Goal: Task Accomplishment & Management: Use online tool/utility

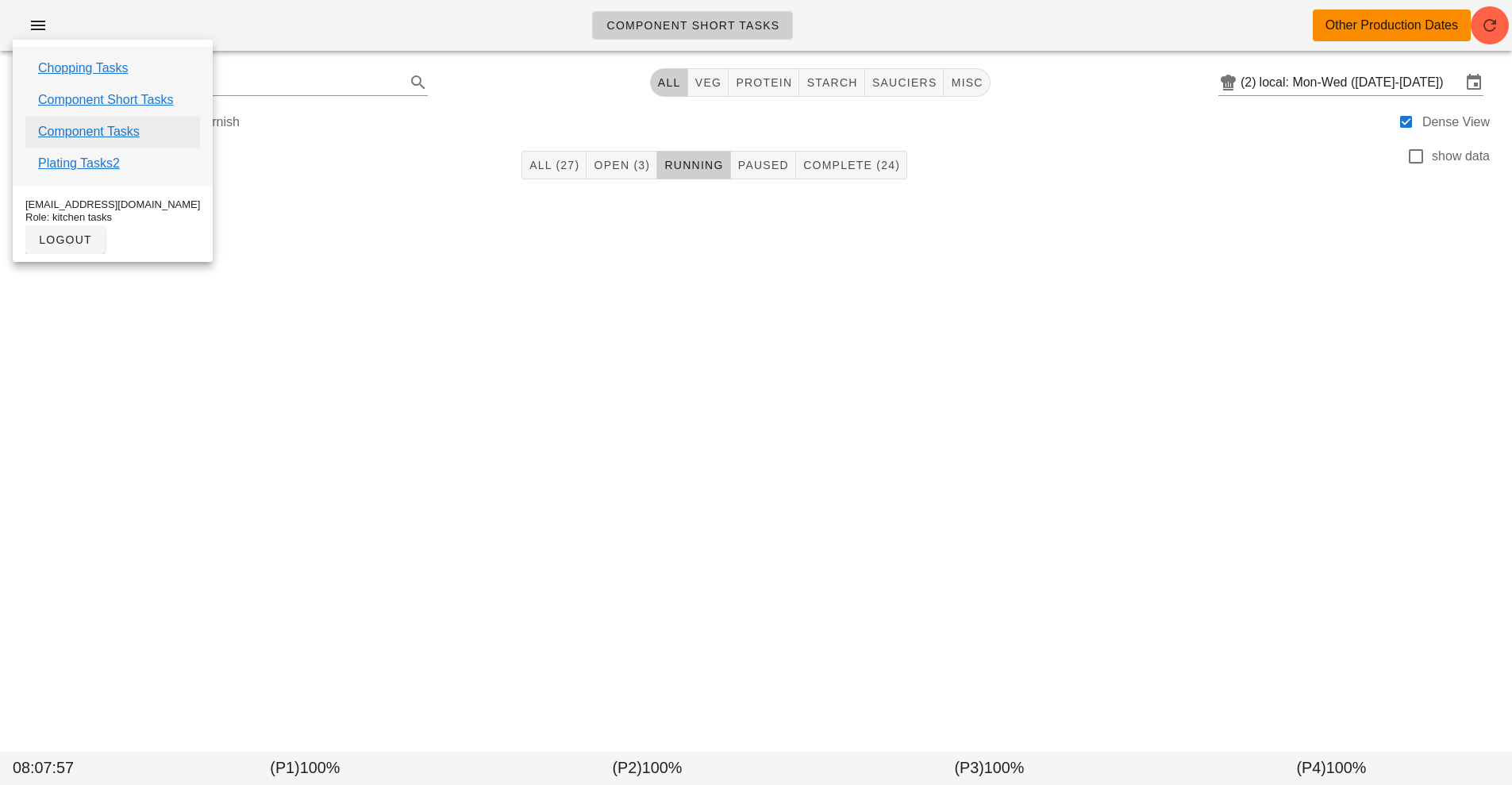
click at [87, 133] on link "Component Tasks" at bounding box center [89, 131] width 102 height 19
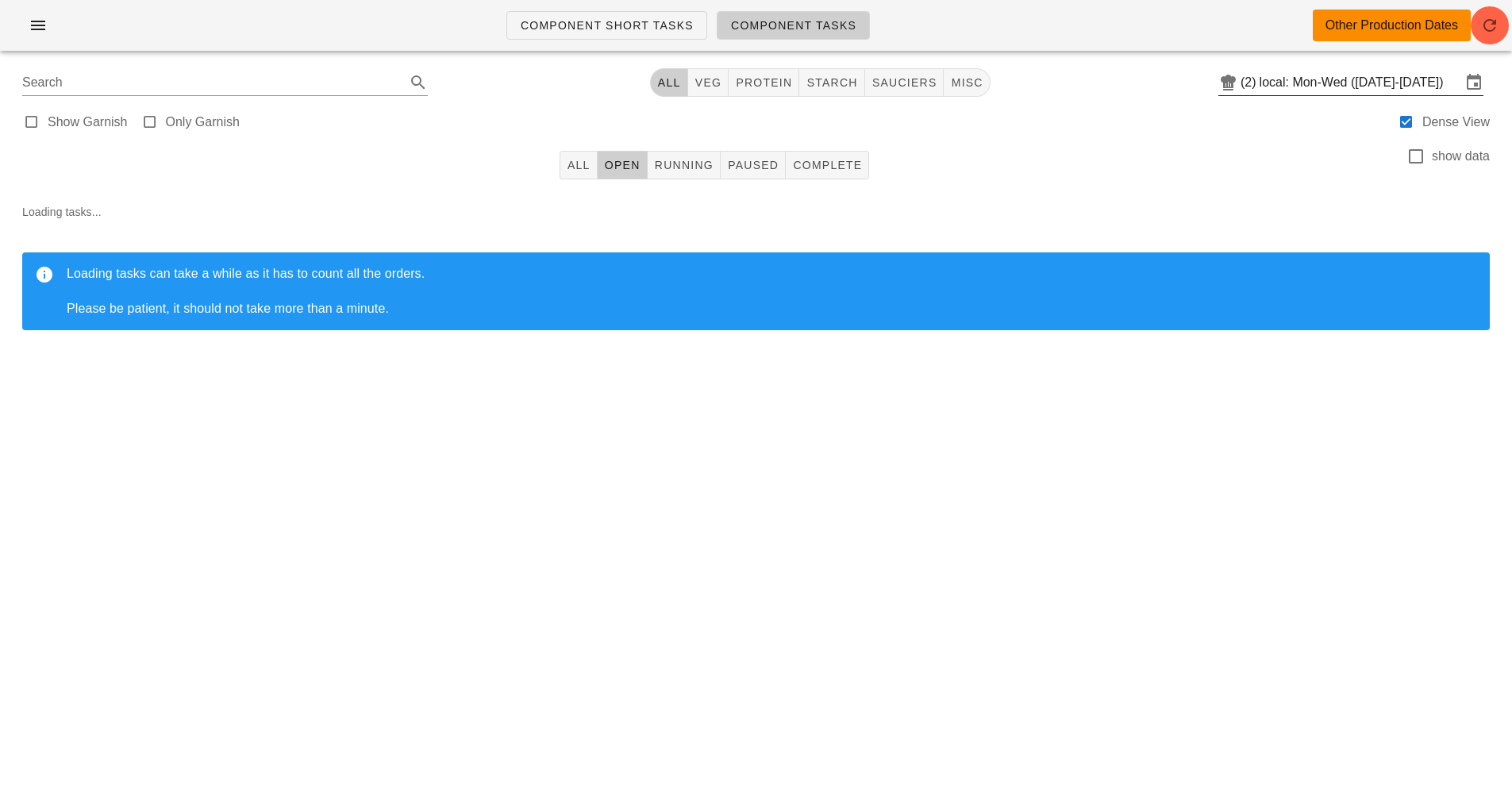
click at [1318, 82] on input "local: Mon-Wed ([DATE]-[DATE])" at bounding box center [1361, 83] width 201 height 26
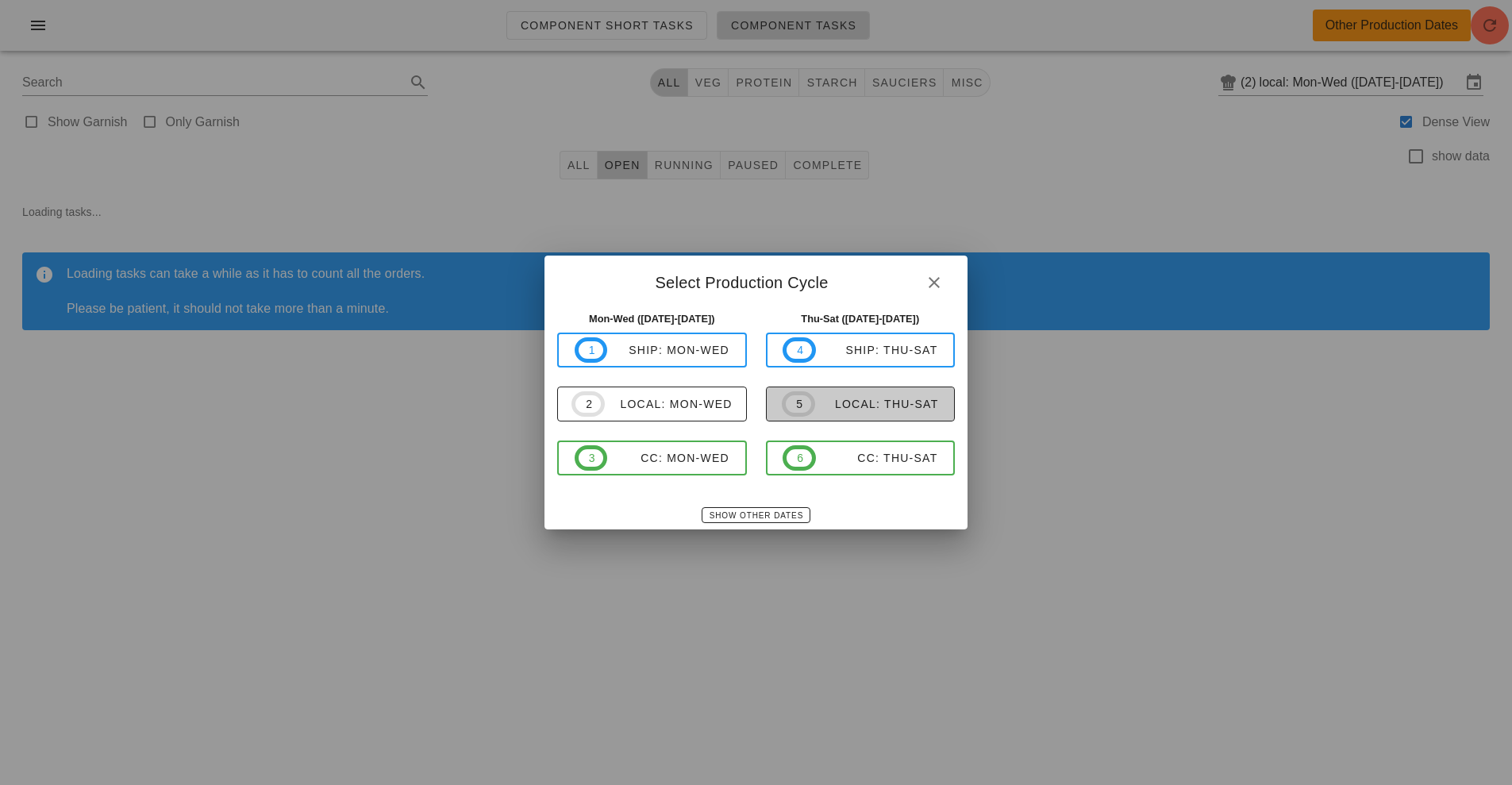
click at [862, 399] on div "local: Thu-Sat" at bounding box center [877, 405] width 124 height 13
type input "local: Thu-Sat ([DATE]-[DATE])"
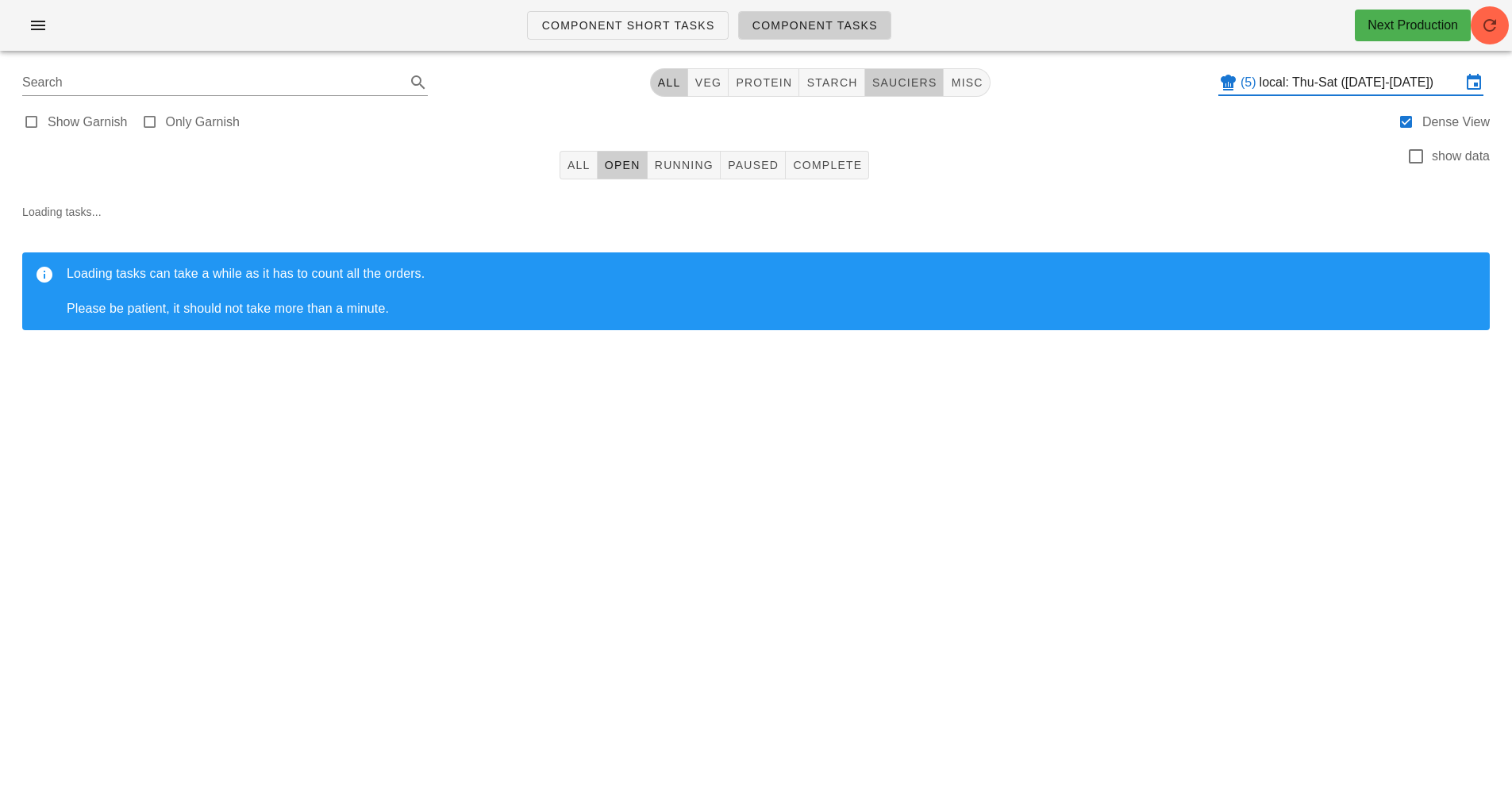
click at [897, 79] on span "sauciers" at bounding box center [904, 83] width 66 height 13
type input "team:sauciers"
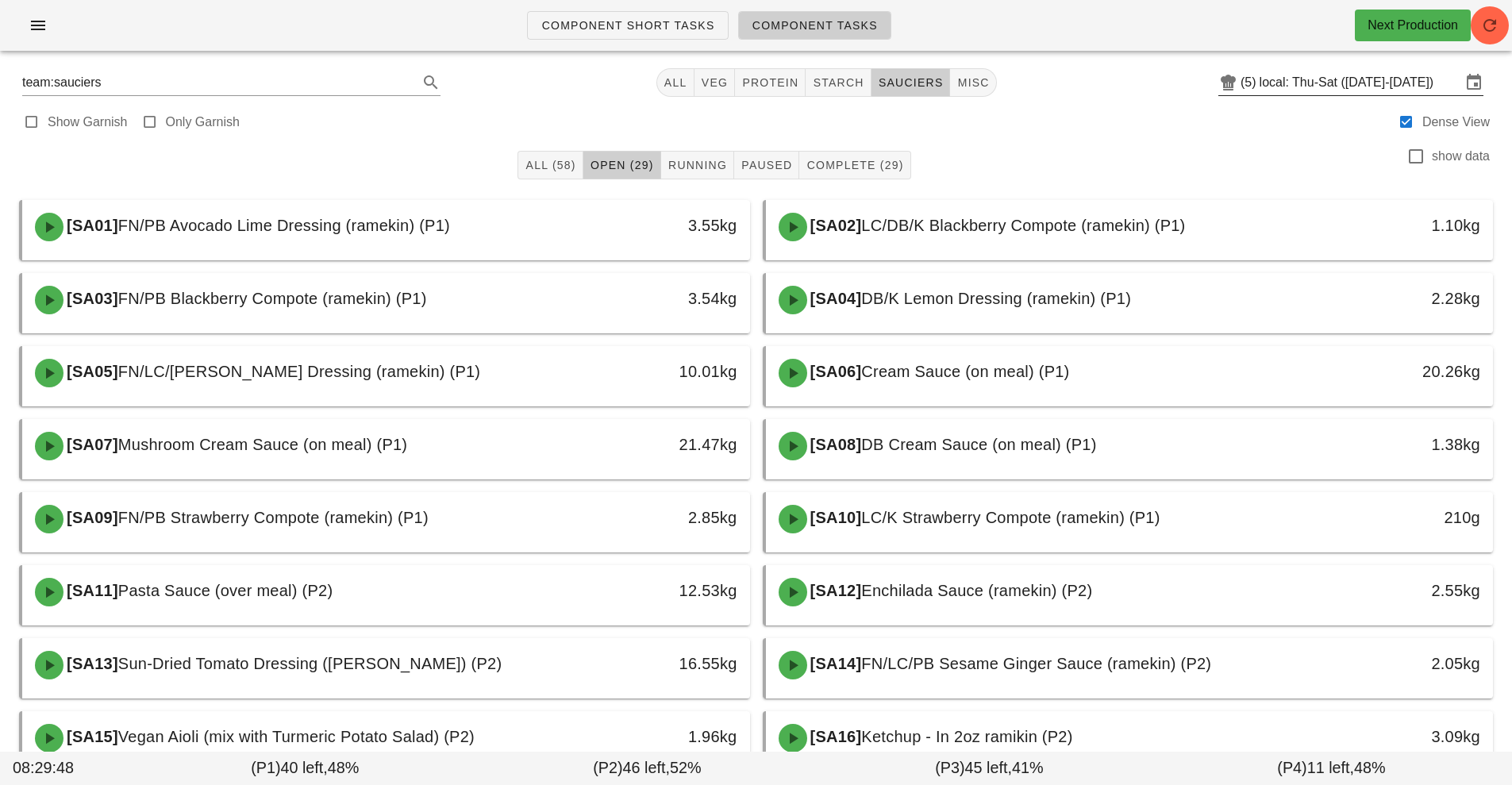
click at [1375, 73] on input "local: Thu-Sat ([DATE]-[DATE])" at bounding box center [1361, 83] width 201 height 26
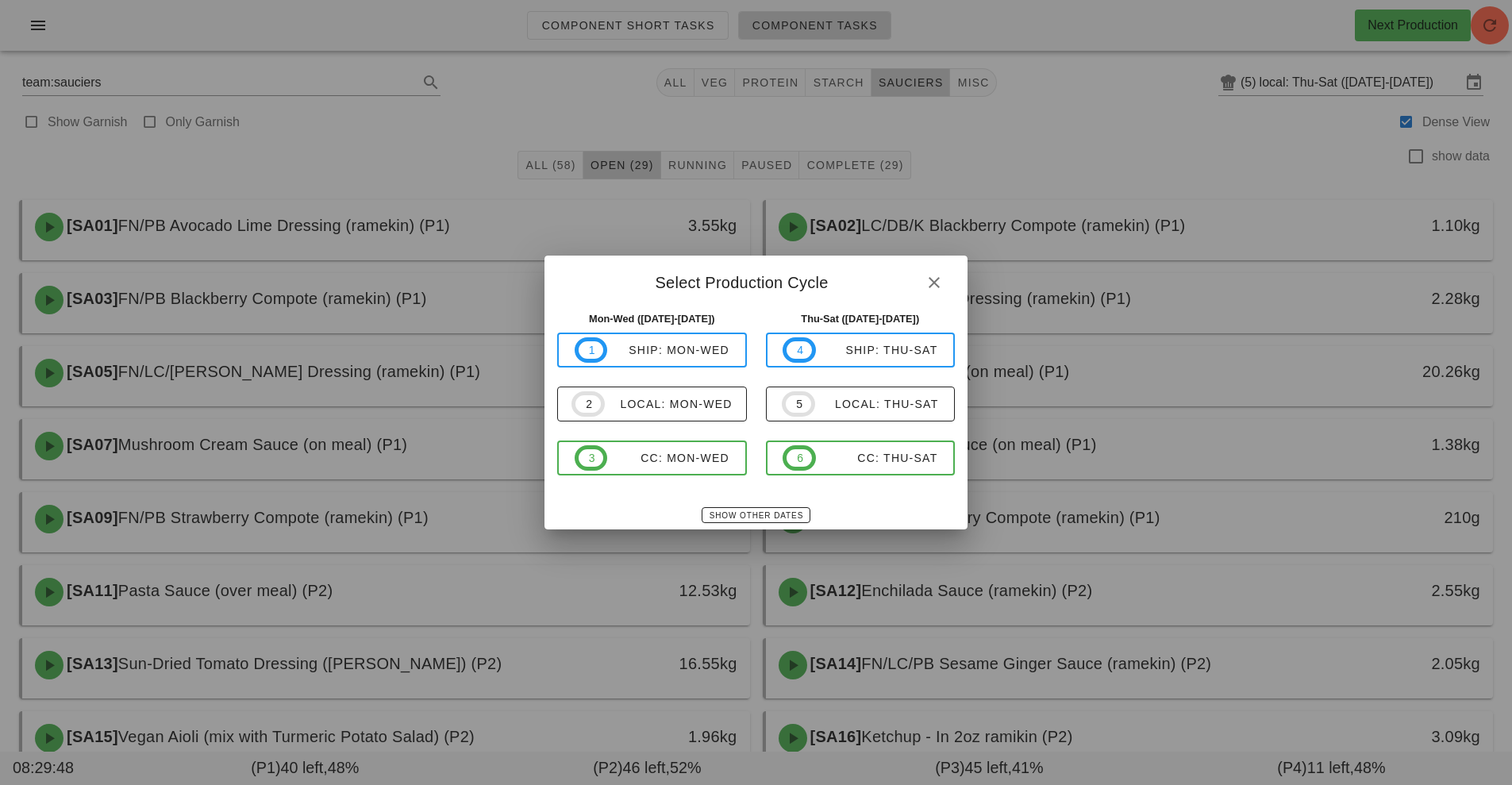
click at [1328, 78] on div at bounding box center [756, 392] width 1512 height 785
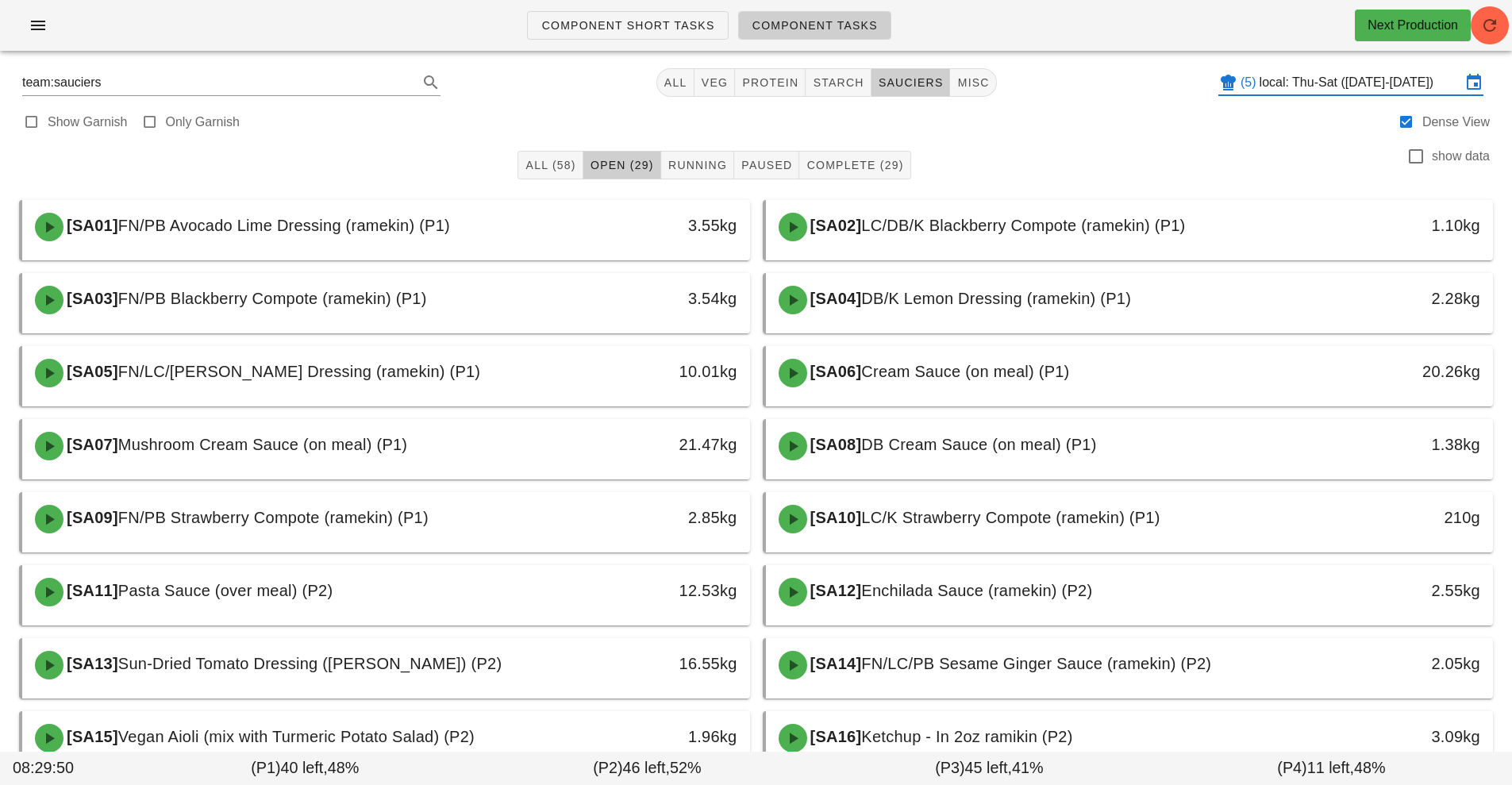
click at [1342, 83] on input "local: Thu-Sat ([DATE]-[DATE])" at bounding box center [1361, 83] width 201 height 26
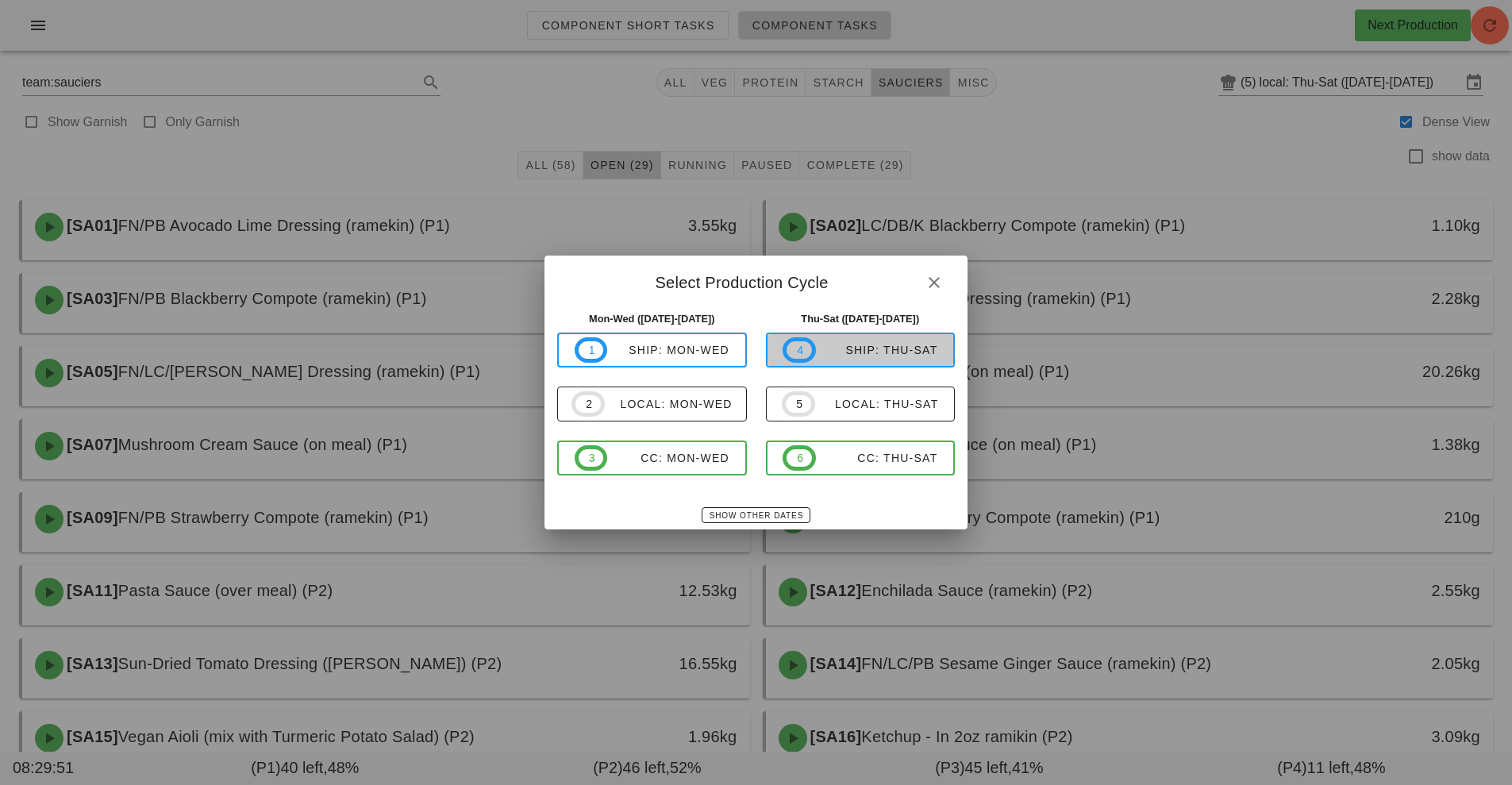
click at [894, 350] on div "ship: Thu-Sat" at bounding box center [877, 350] width 122 height 13
type input "ship: Thu-Sat ([DATE]-[DATE])"
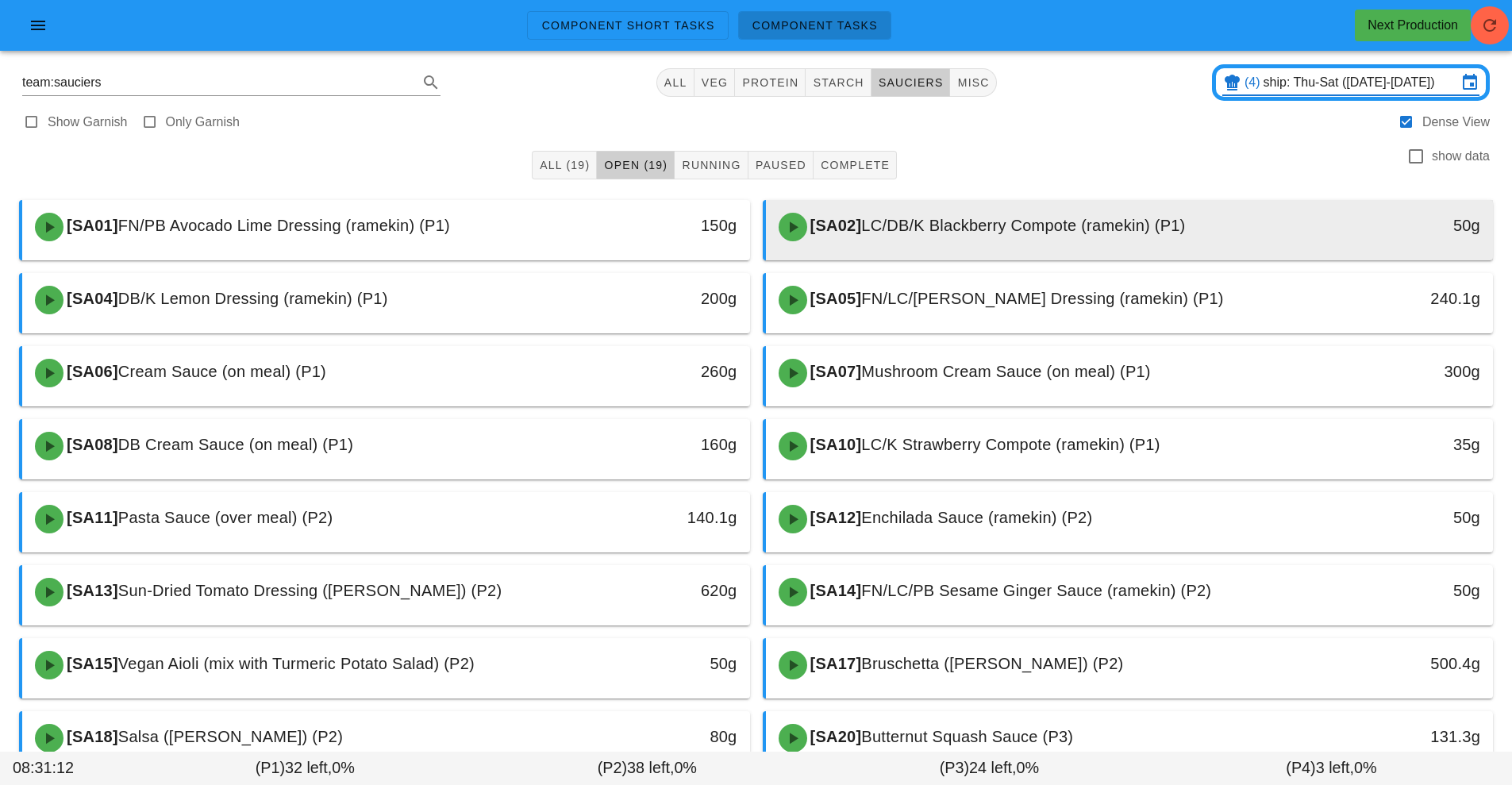
click at [991, 230] on span "LC/DB/K Blackberry Compote (ramekin) (P1)" at bounding box center [1023, 225] width 324 height 18
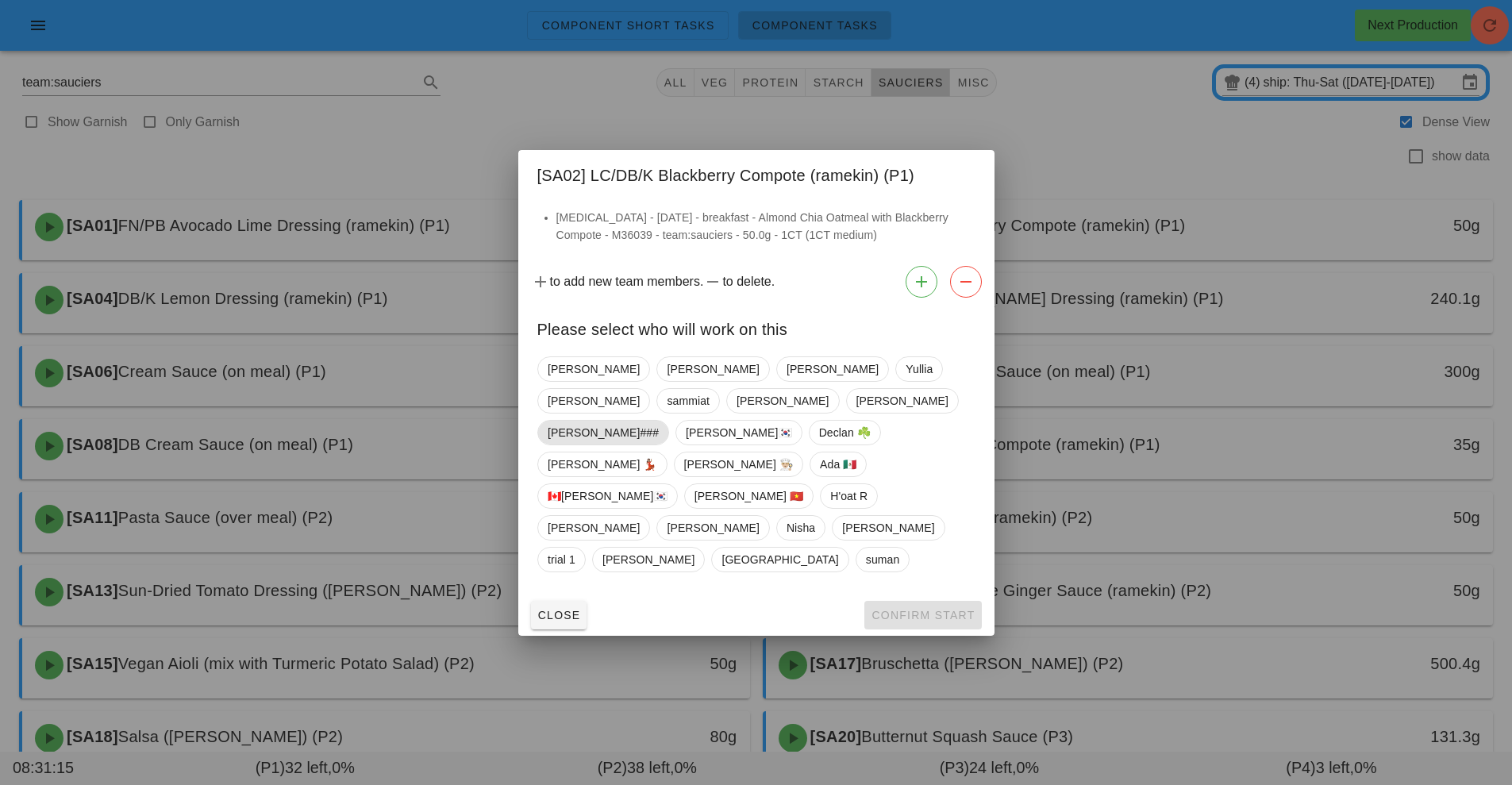
click at [642, 445] on span "[PERSON_NAME]###" at bounding box center [603, 433] width 111 height 24
click at [928, 609] on span "Confirm Start" at bounding box center [922, 615] width 104 height 13
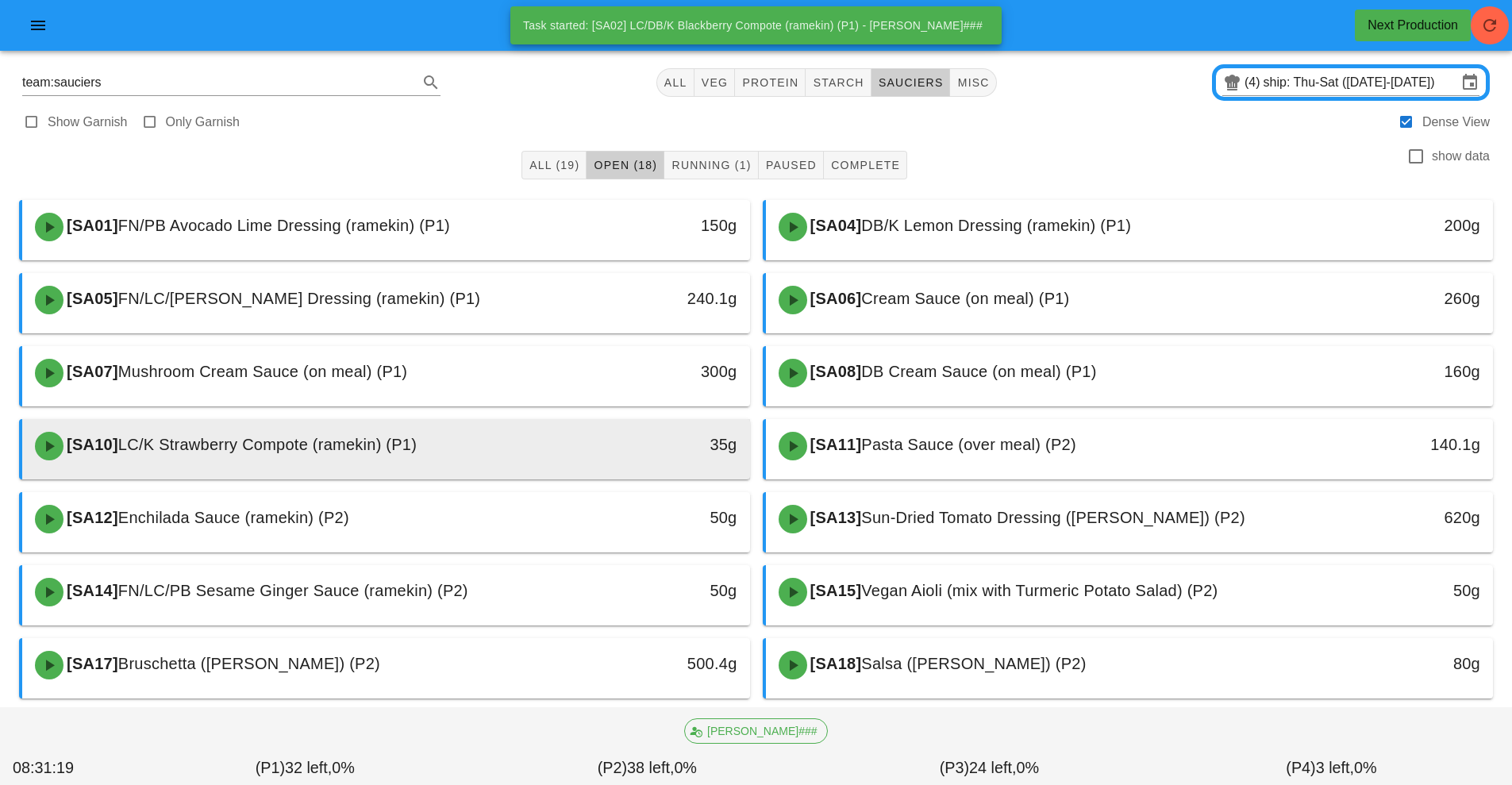
click at [593, 447] on div "35g" at bounding box center [655, 445] width 162 height 26
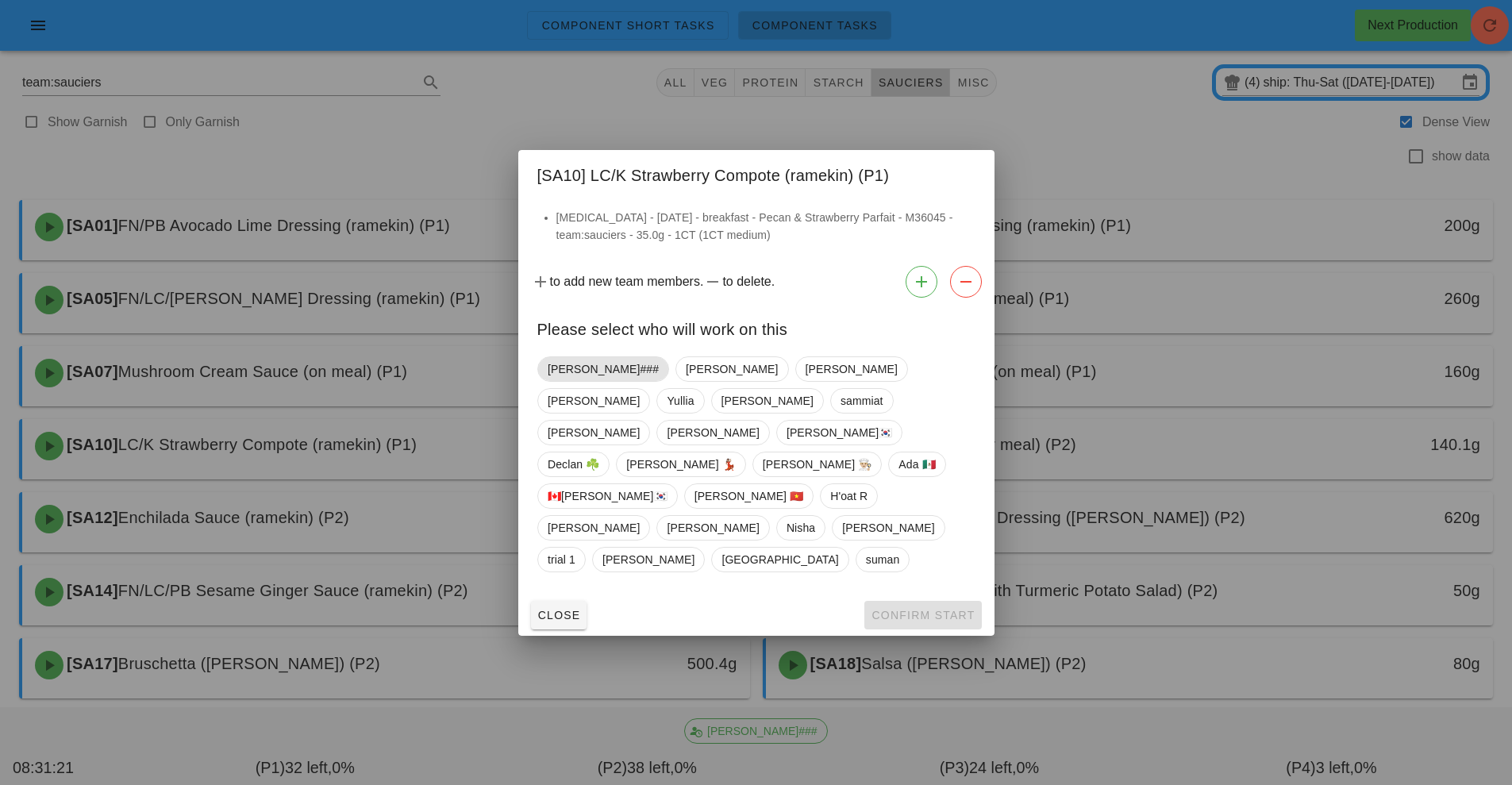
click at [587, 381] on span "[PERSON_NAME]###" at bounding box center [603, 369] width 111 height 24
click at [910, 609] on span "Confirm Start" at bounding box center [922, 615] width 104 height 13
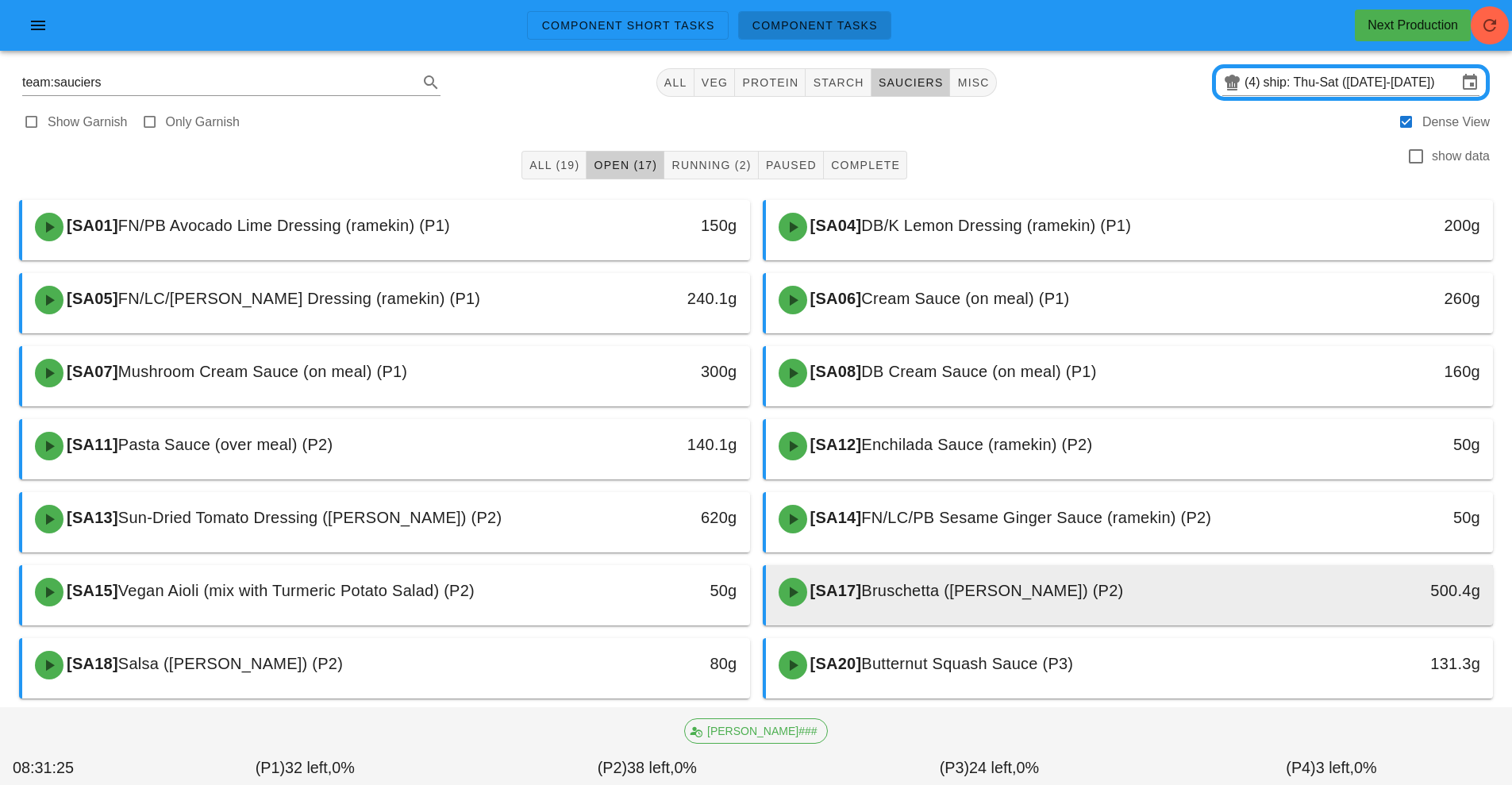
click at [903, 598] on span "Bruschetta ([PERSON_NAME]) (P2)" at bounding box center [992, 590] width 262 height 18
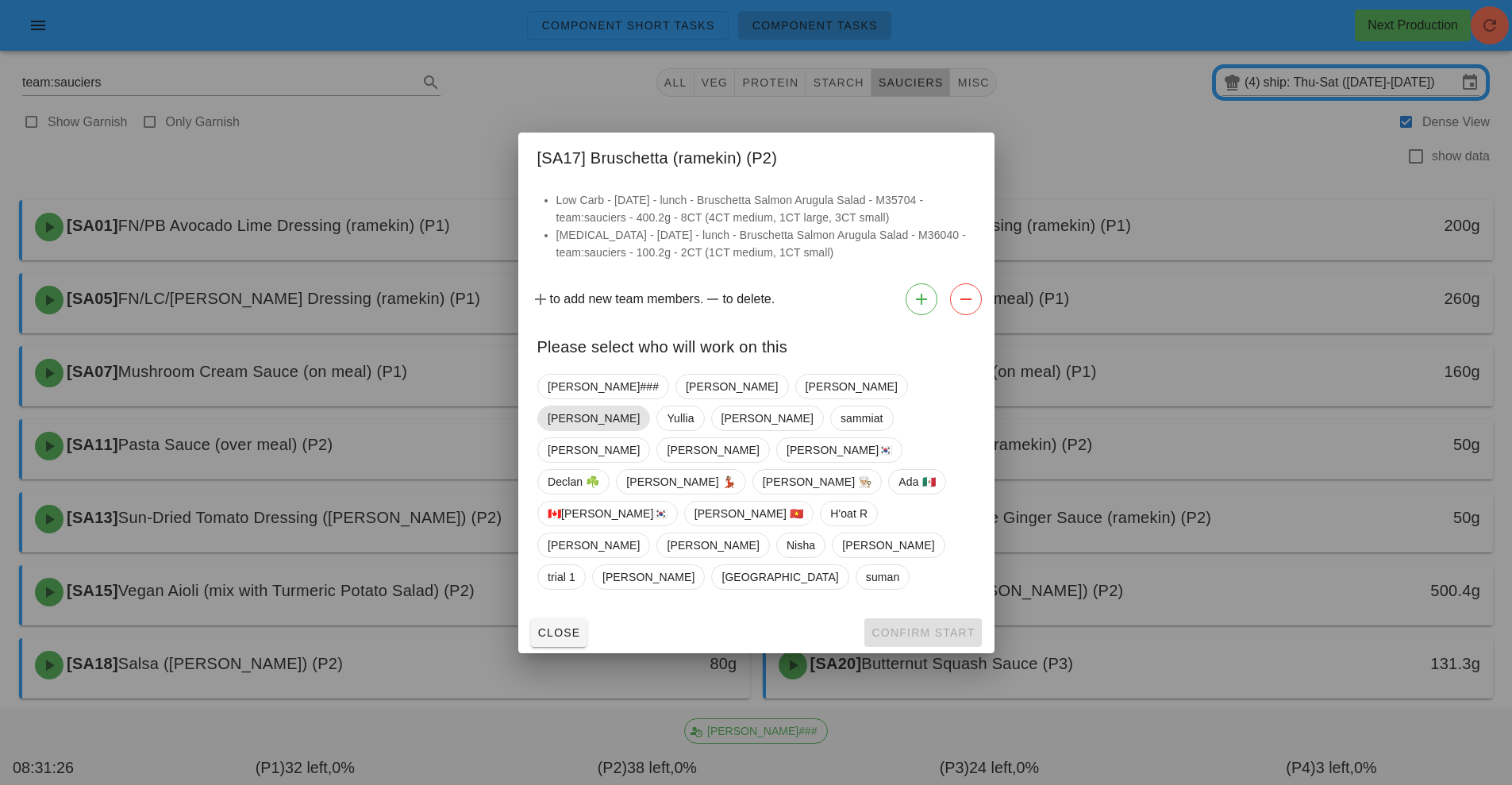
click at [640, 430] on span "[PERSON_NAME]" at bounding box center [594, 418] width 92 height 24
click at [879, 626] on span "Confirm Start" at bounding box center [922, 633] width 104 height 13
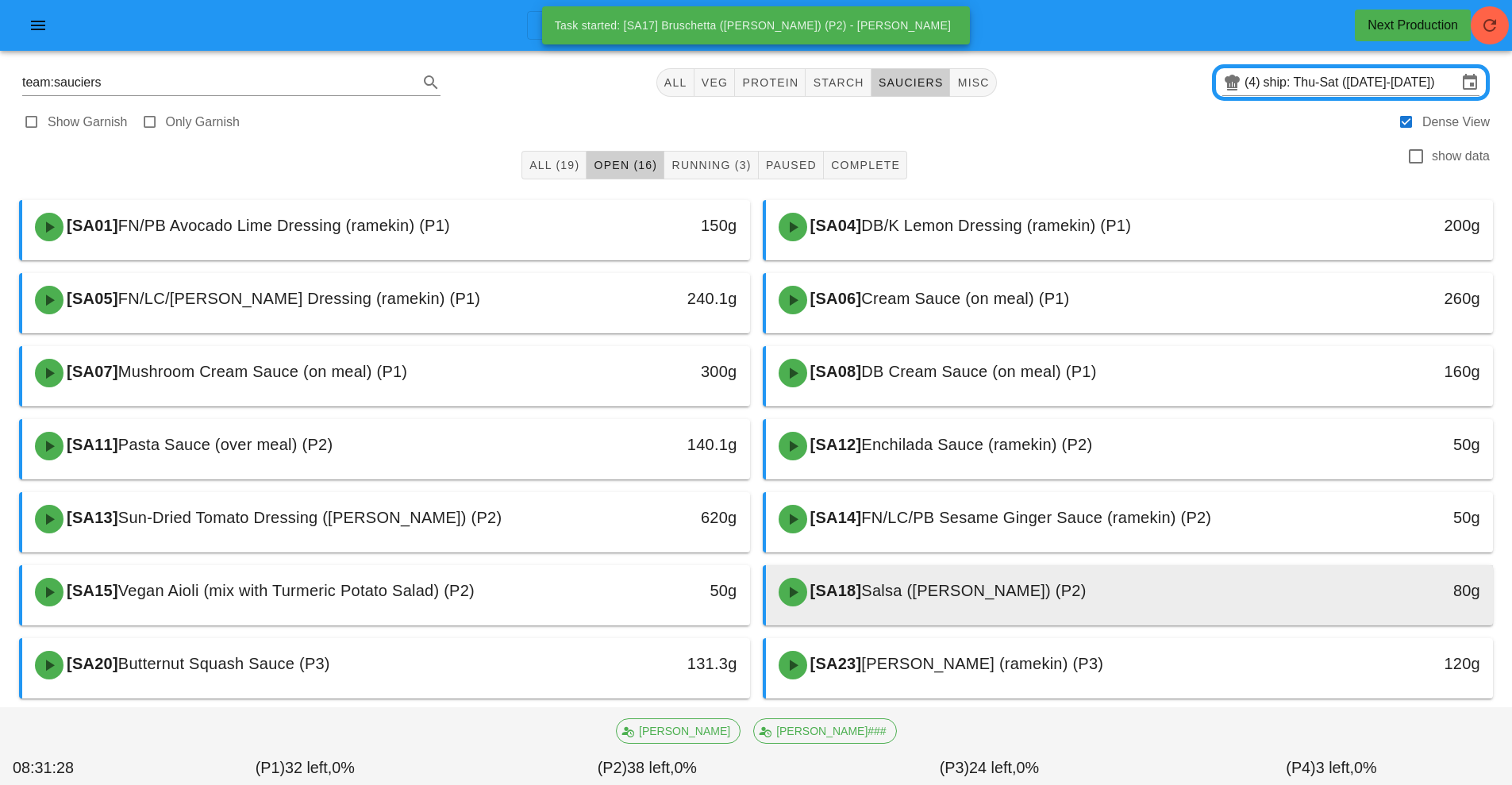
click at [910, 606] on div "[SA18] Salsa ([PERSON_NAME]) (P2)" at bounding box center [1039, 593] width 541 height 48
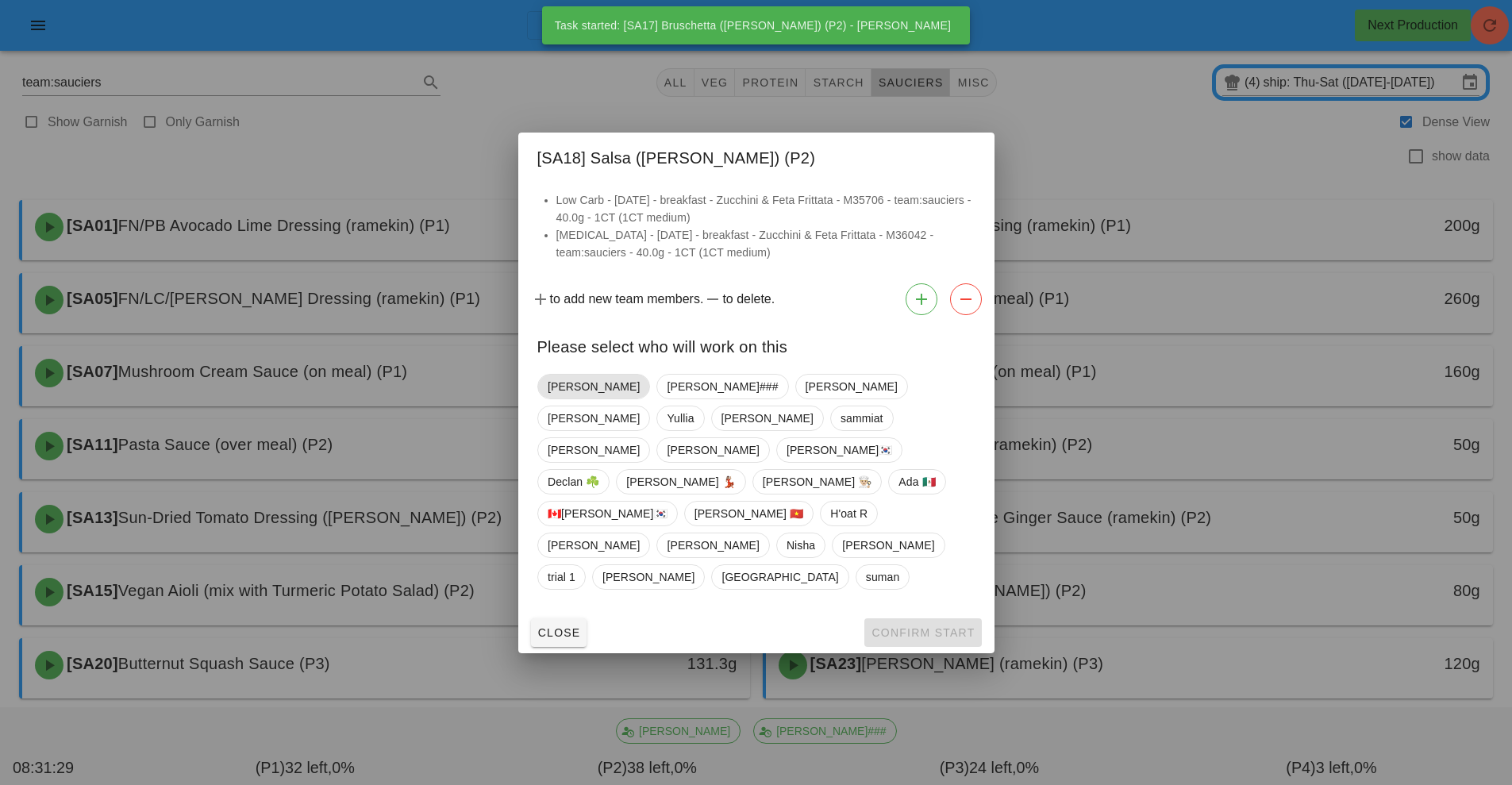
click at [570, 399] on span "[PERSON_NAME]" at bounding box center [594, 387] width 92 height 24
click at [914, 626] on span "Confirm Start" at bounding box center [922, 633] width 104 height 13
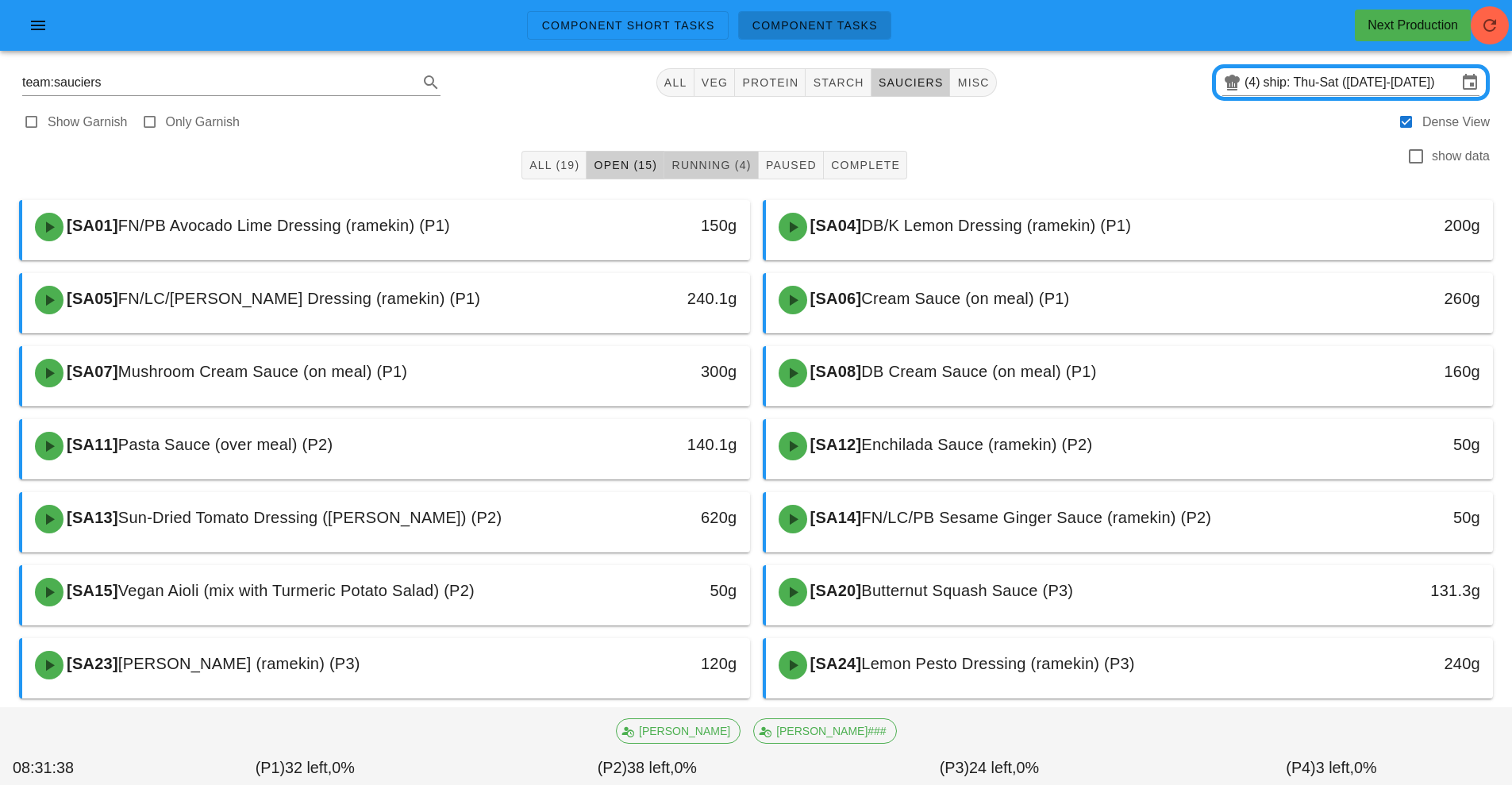
click at [685, 165] on span "Running (4)" at bounding box center [711, 165] width 80 height 13
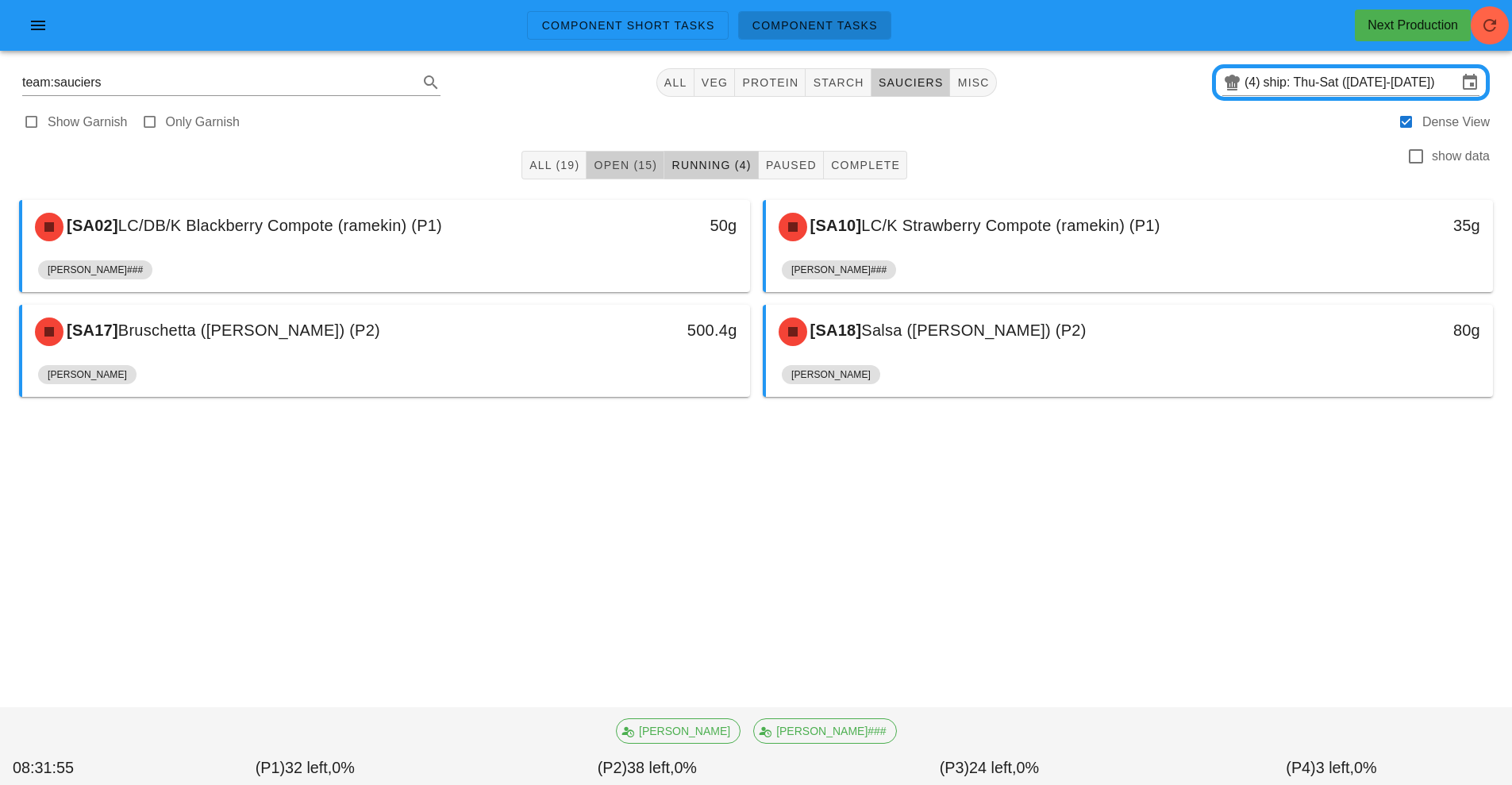
click at [635, 163] on span "Open (15)" at bounding box center [625, 165] width 65 height 13
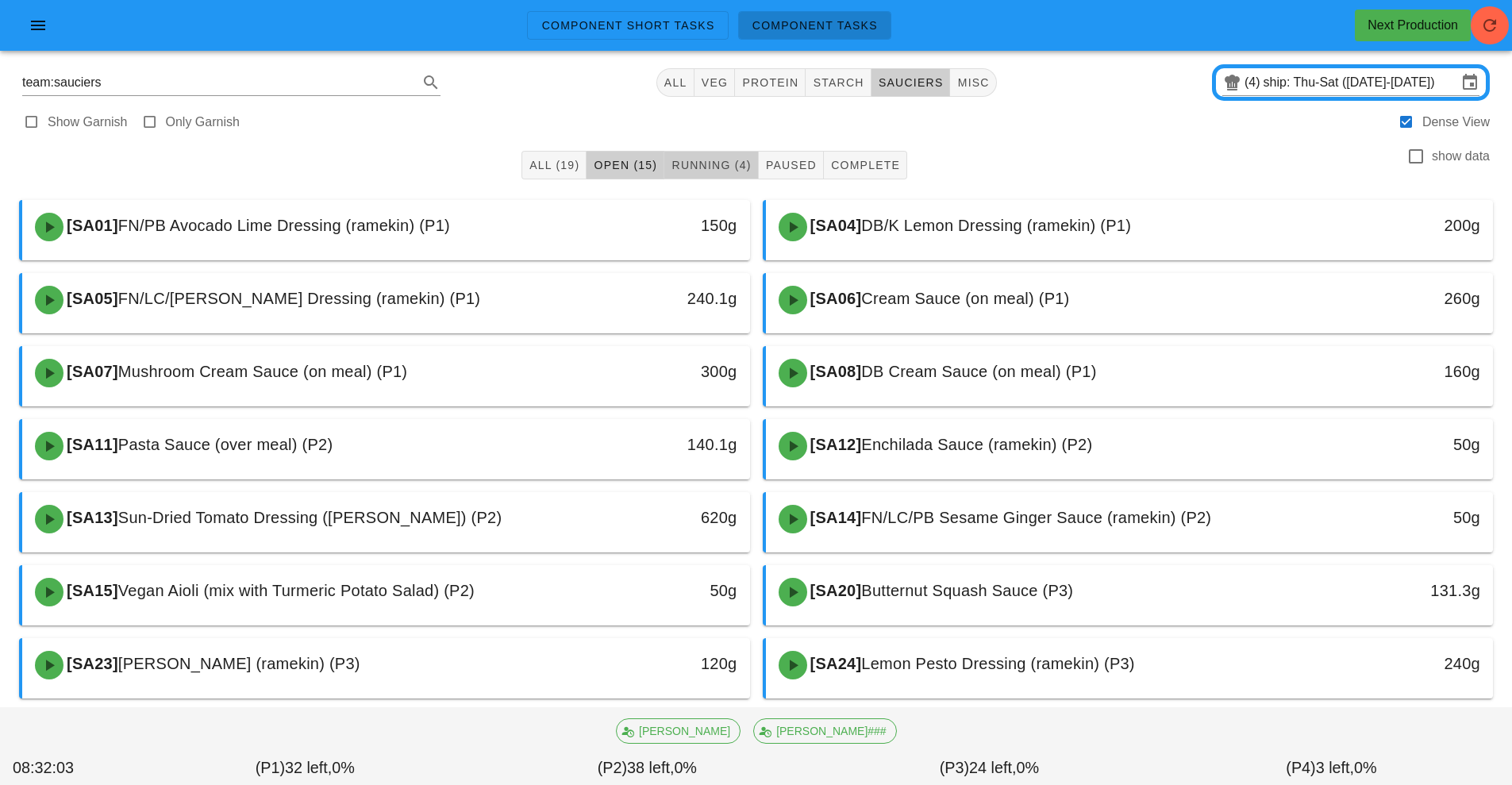
click at [726, 170] on span "Running (4)" at bounding box center [711, 165] width 80 height 13
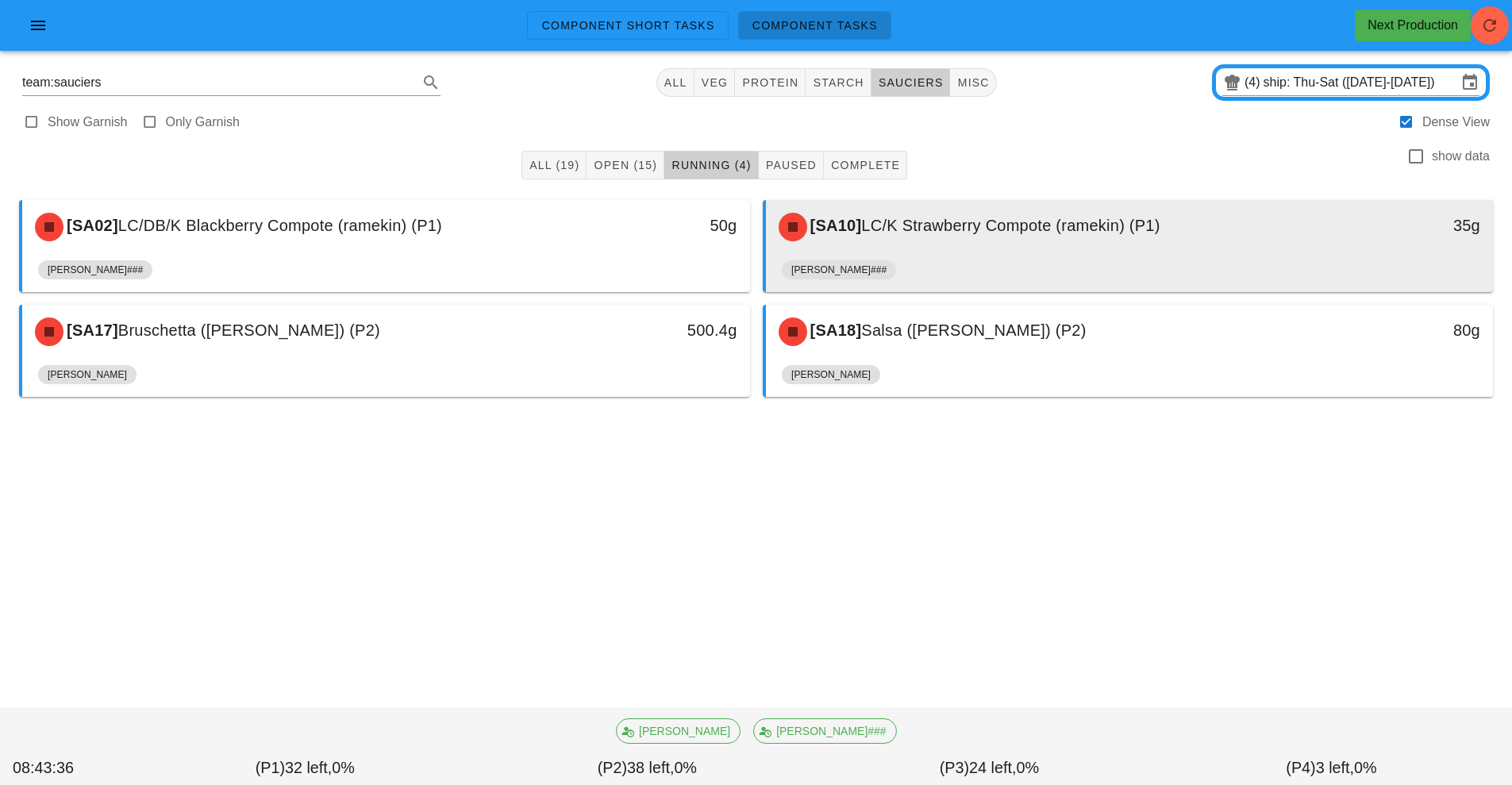
click at [958, 250] on div "[SA10] LC/K Strawberry Compote (ramekin) (P1)" at bounding box center [1039, 227] width 541 height 48
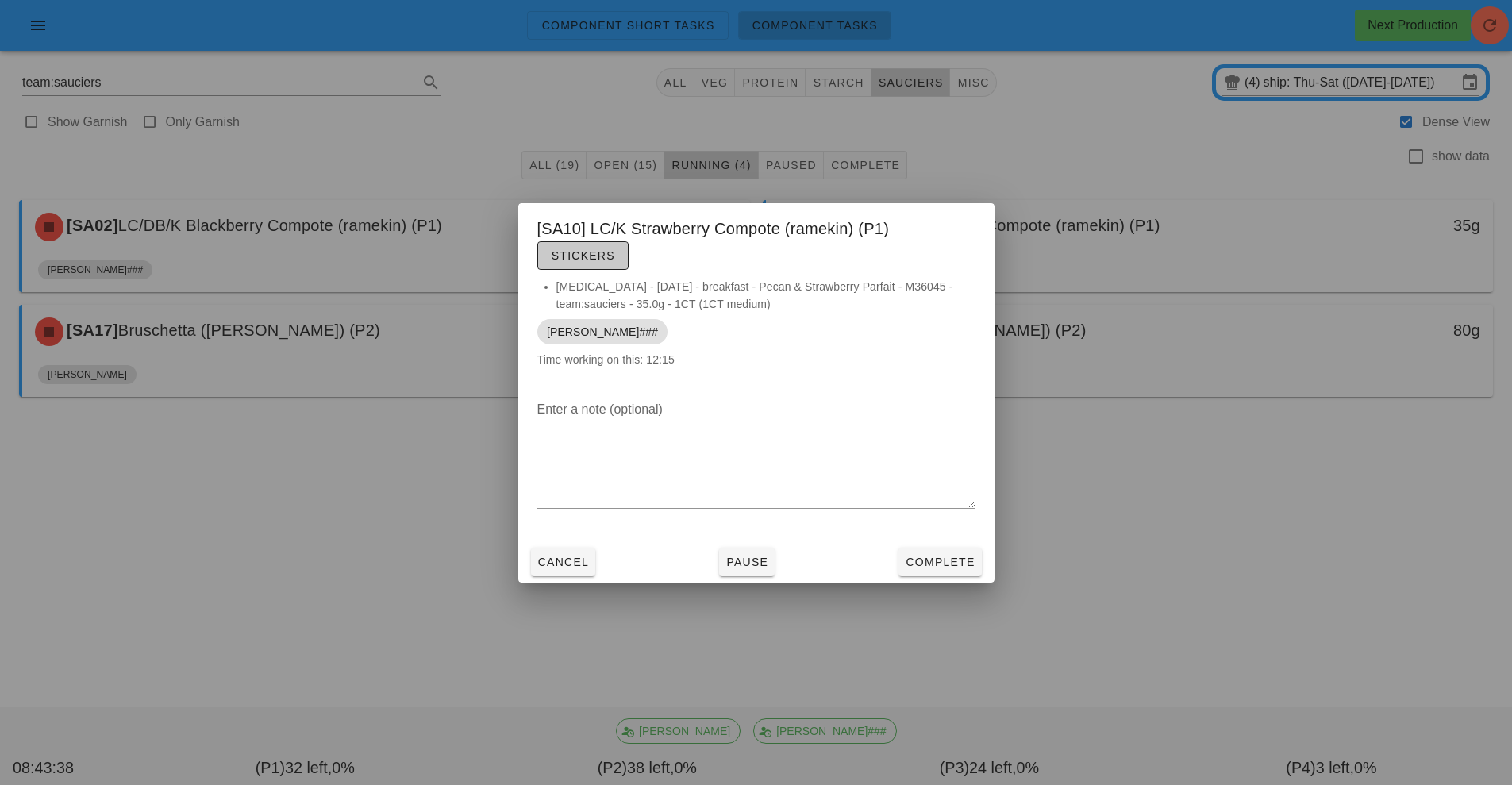
click at [596, 254] on span "Stickers" at bounding box center [583, 256] width 65 height 13
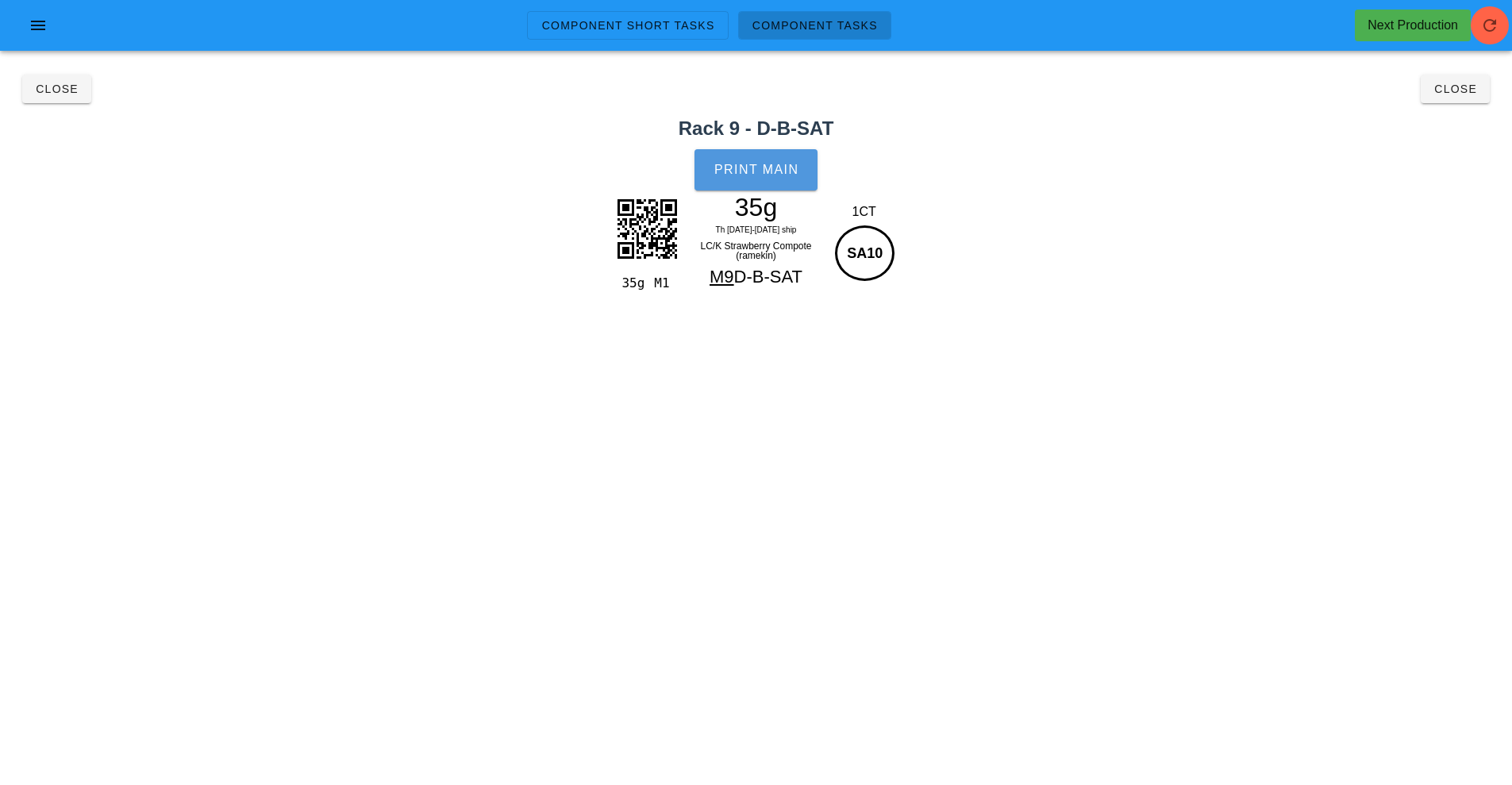
click at [767, 179] on button "Print Main" at bounding box center [755, 170] width 122 height 42
click at [55, 101] on button "Close" at bounding box center [56, 89] width 69 height 29
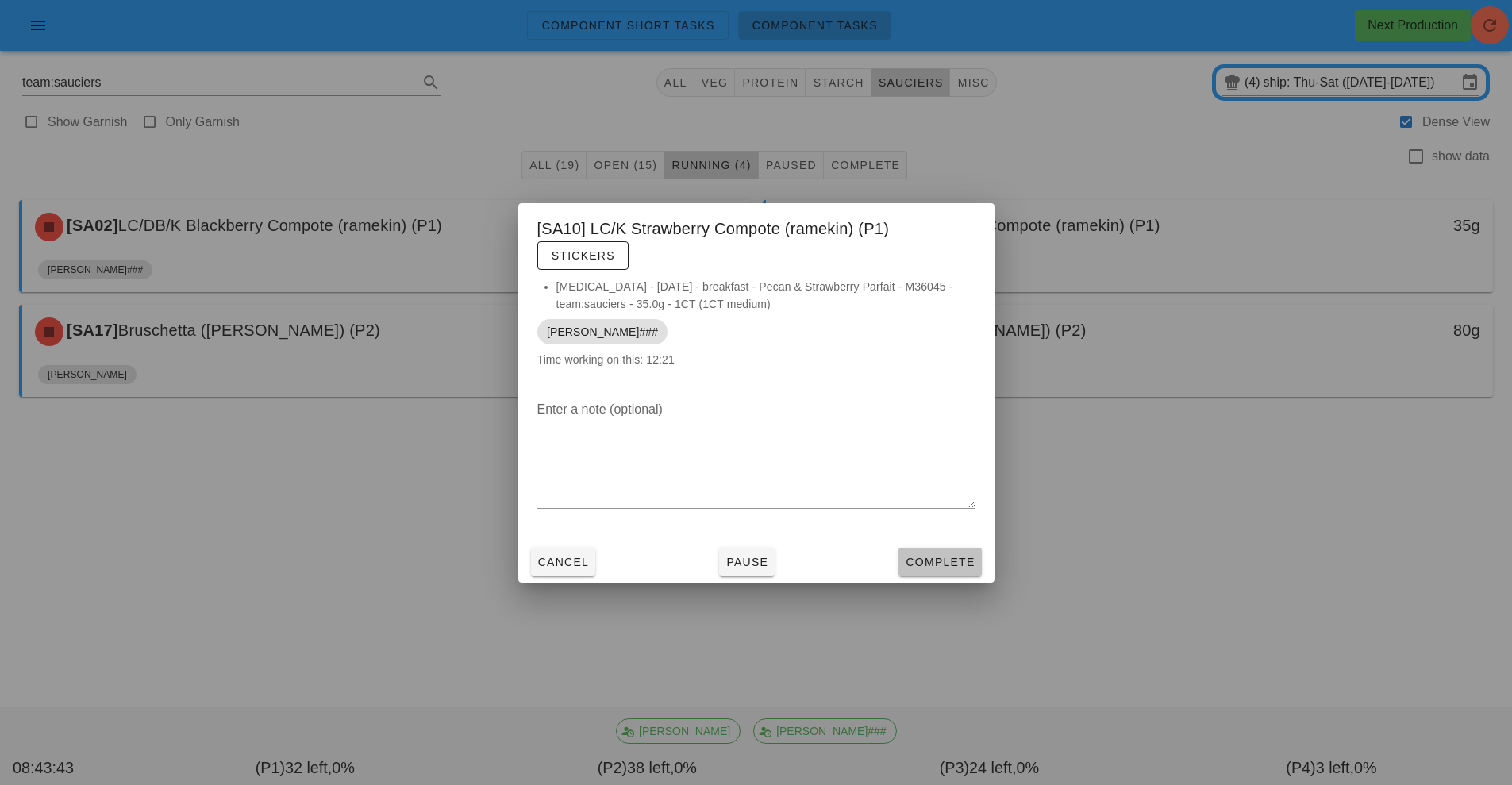
click at [937, 564] on span "Complete" at bounding box center [940, 562] width 70 height 13
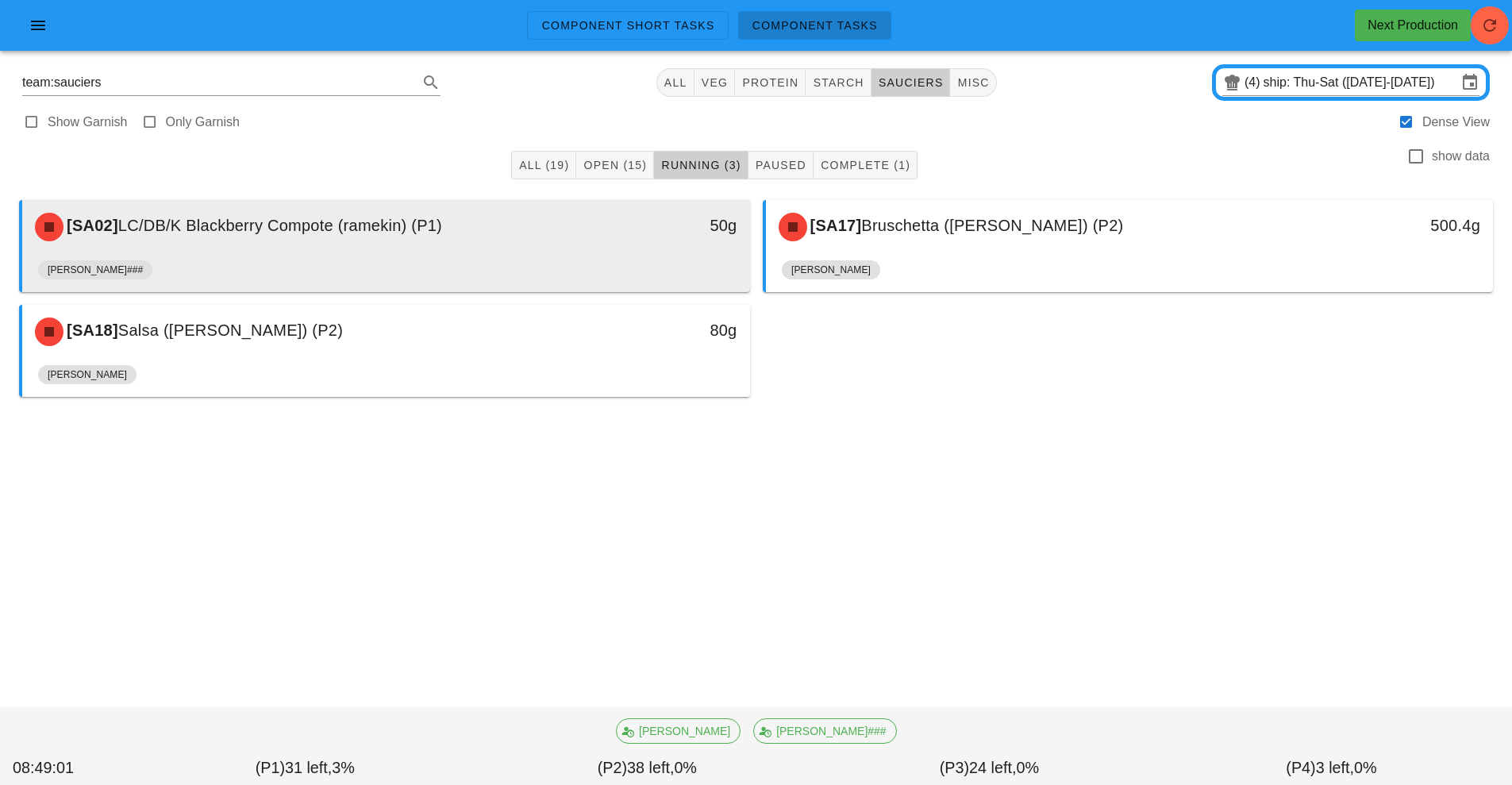
click at [457, 247] on div "[SA02] LC/DB/K Blackberry Compote (ramekin) (P1)" at bounding box center [296, 227] width 541 height 48
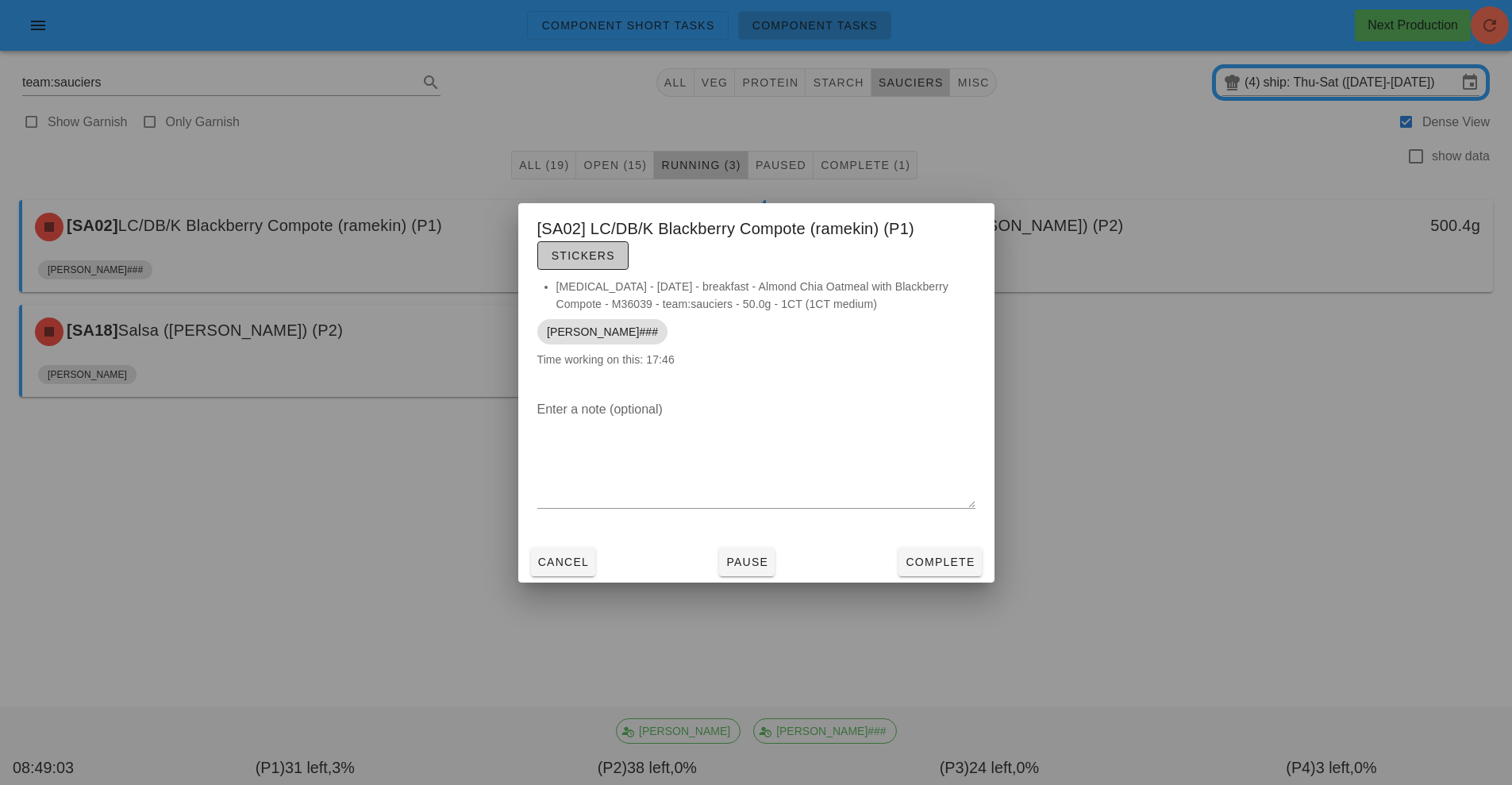
click at [589, 264] on button "Stickers" at bounding box center [582, 255] width 91 height 29
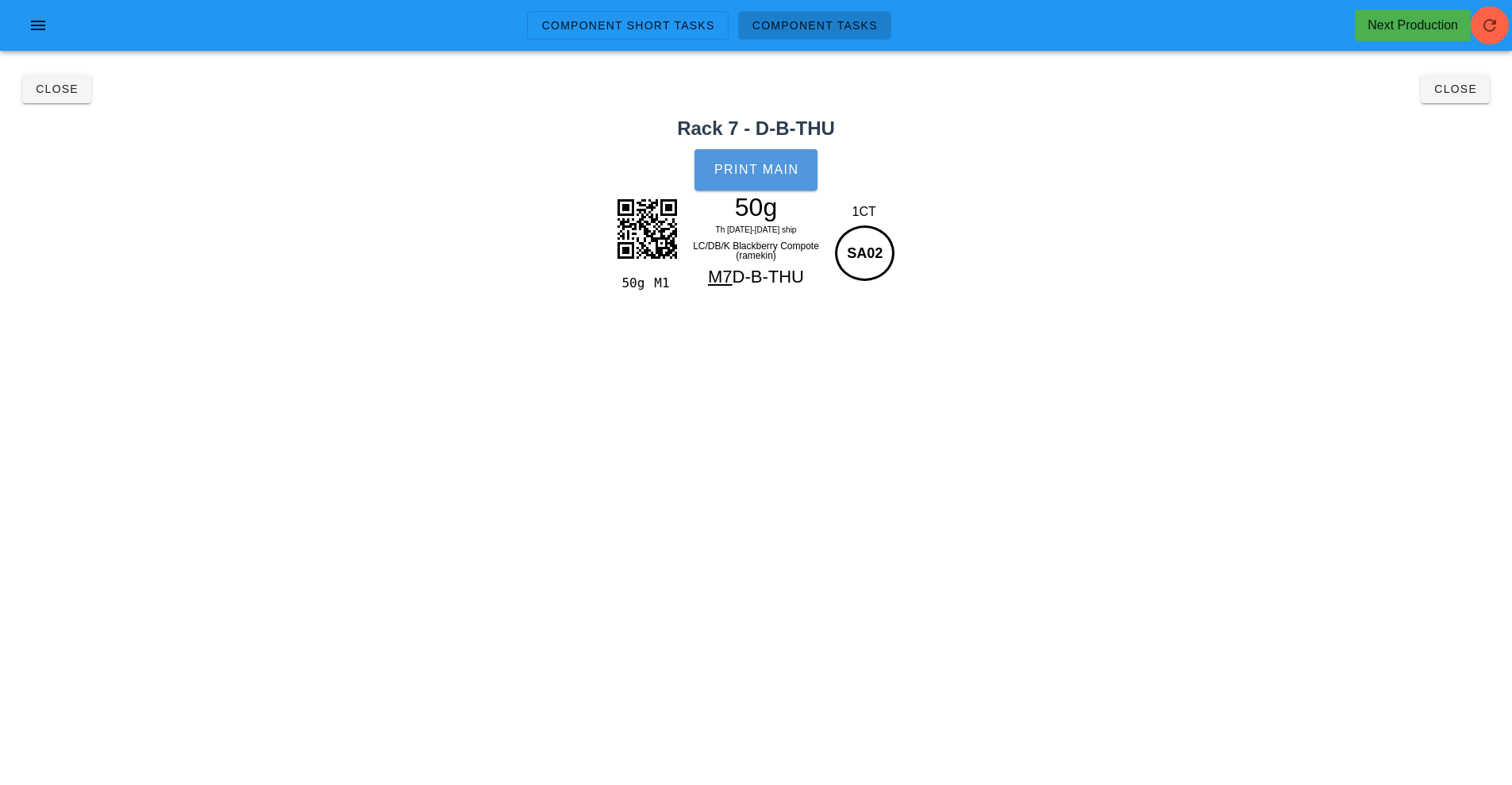
click at [761, 187] on button "Print Main" at bounding box center [755, 170] width 122 height 42
click at [66, 88] on span "Close" at bounding box center [56, 89] width 43 height 13
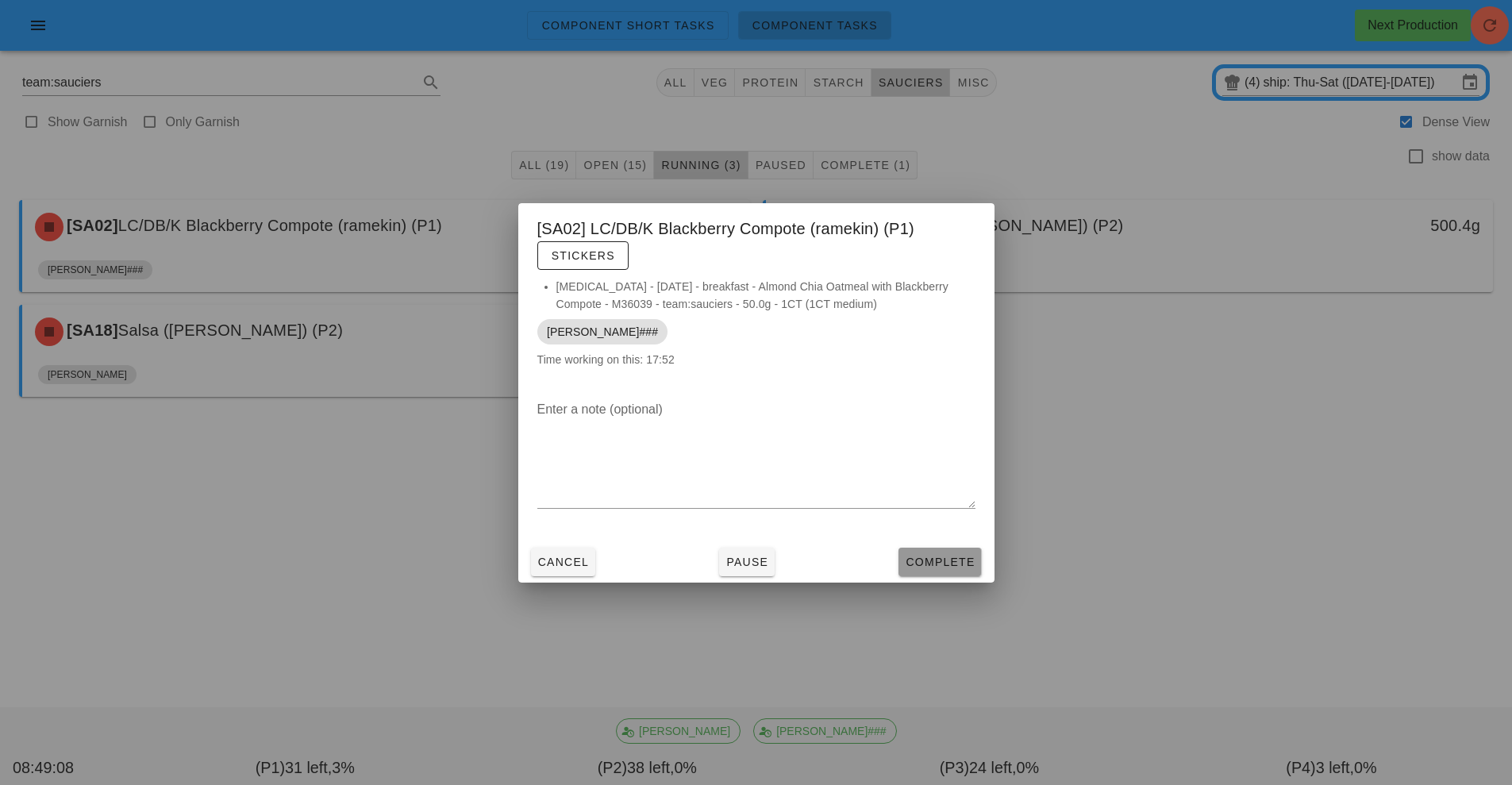
click at [926, 561] on span "Complete" at bounding box center [940, 562] width 70 height 13
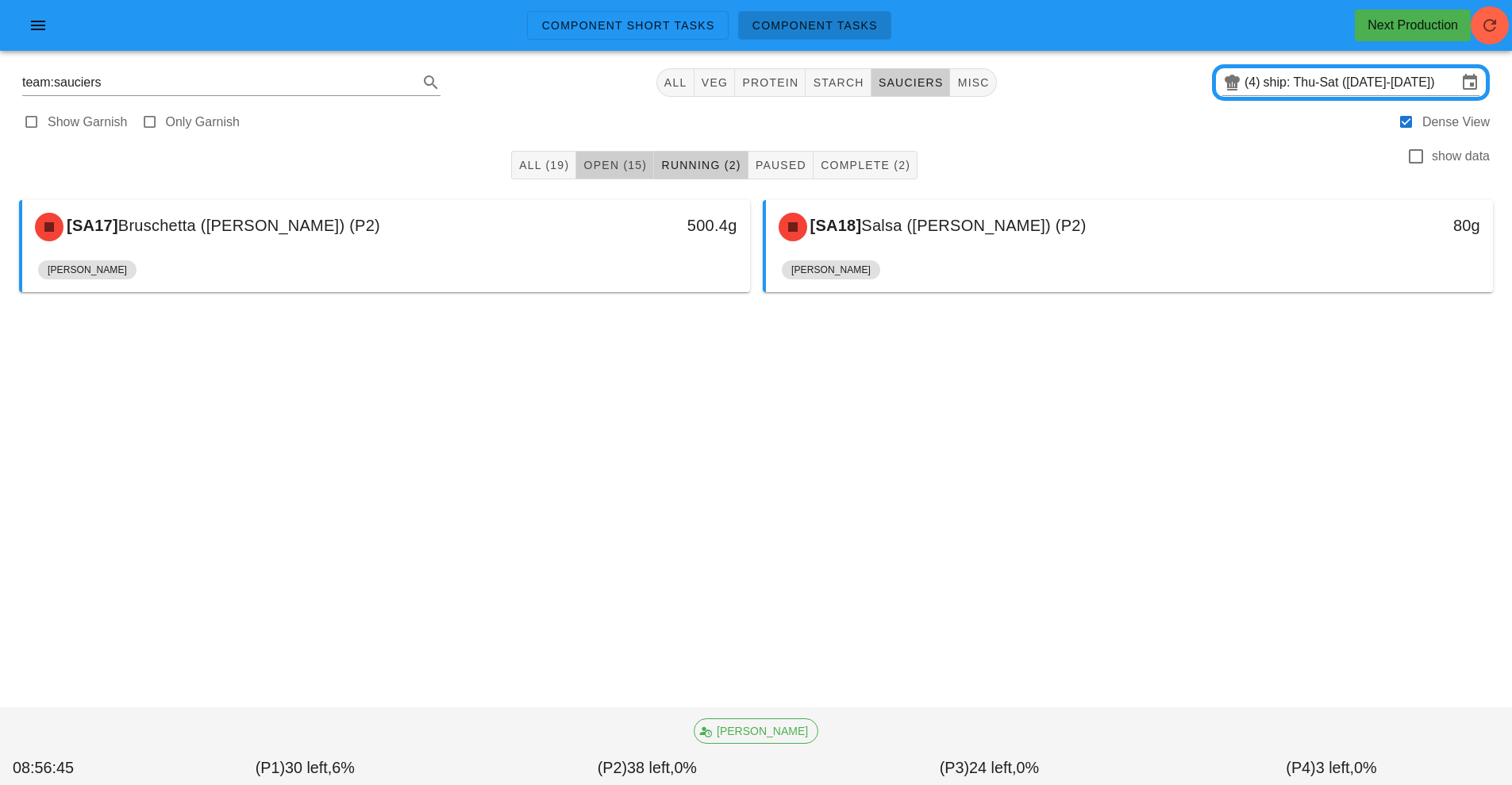
click at [618, 167] on span "Open (15)" at bounding box center [615, 165] width 65 height 13
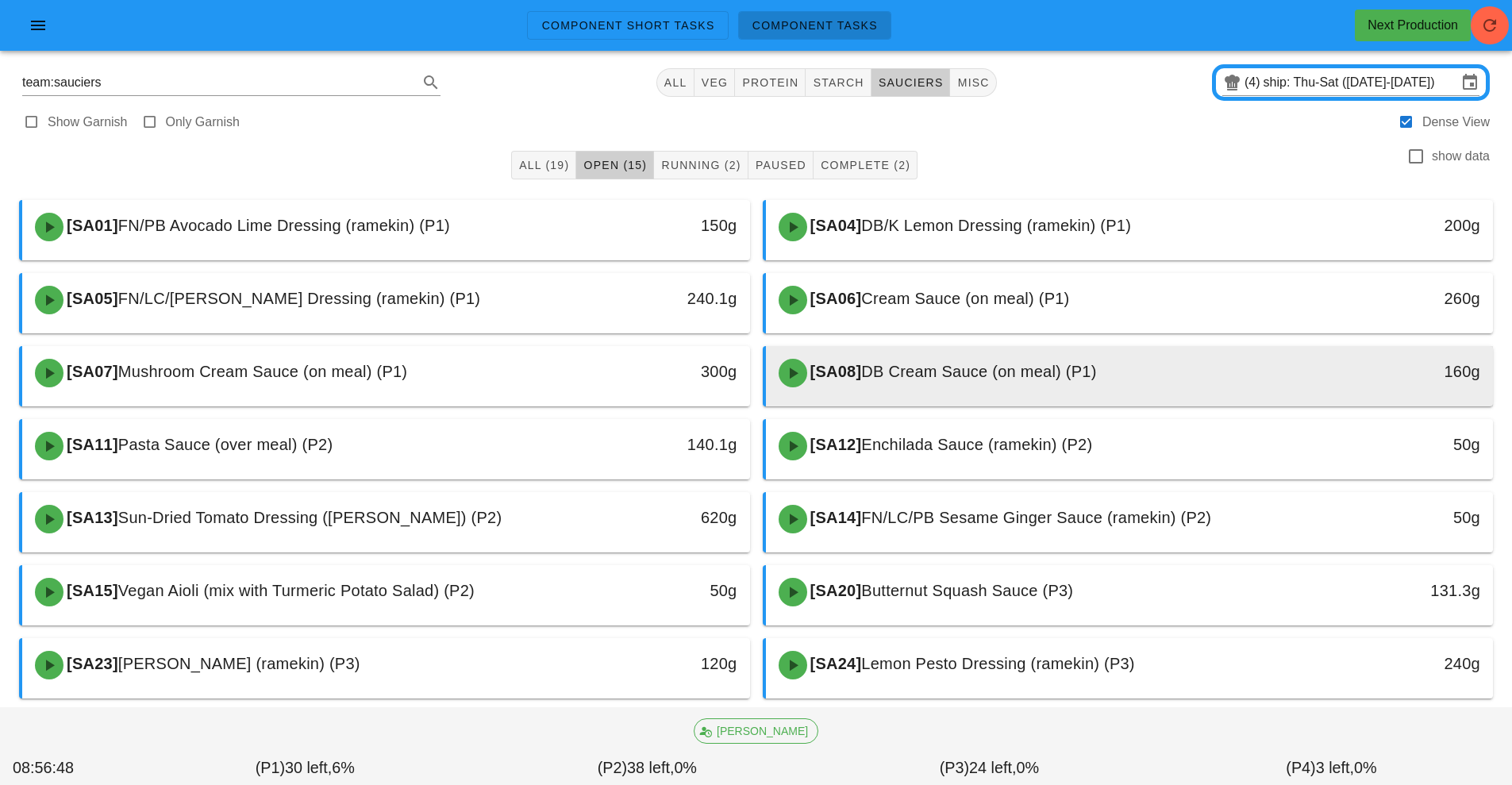
click at [933, 376] on span "DB Cream Sauce (on meal) (P1)" at bounding box center [978, 371] width 235 height 18
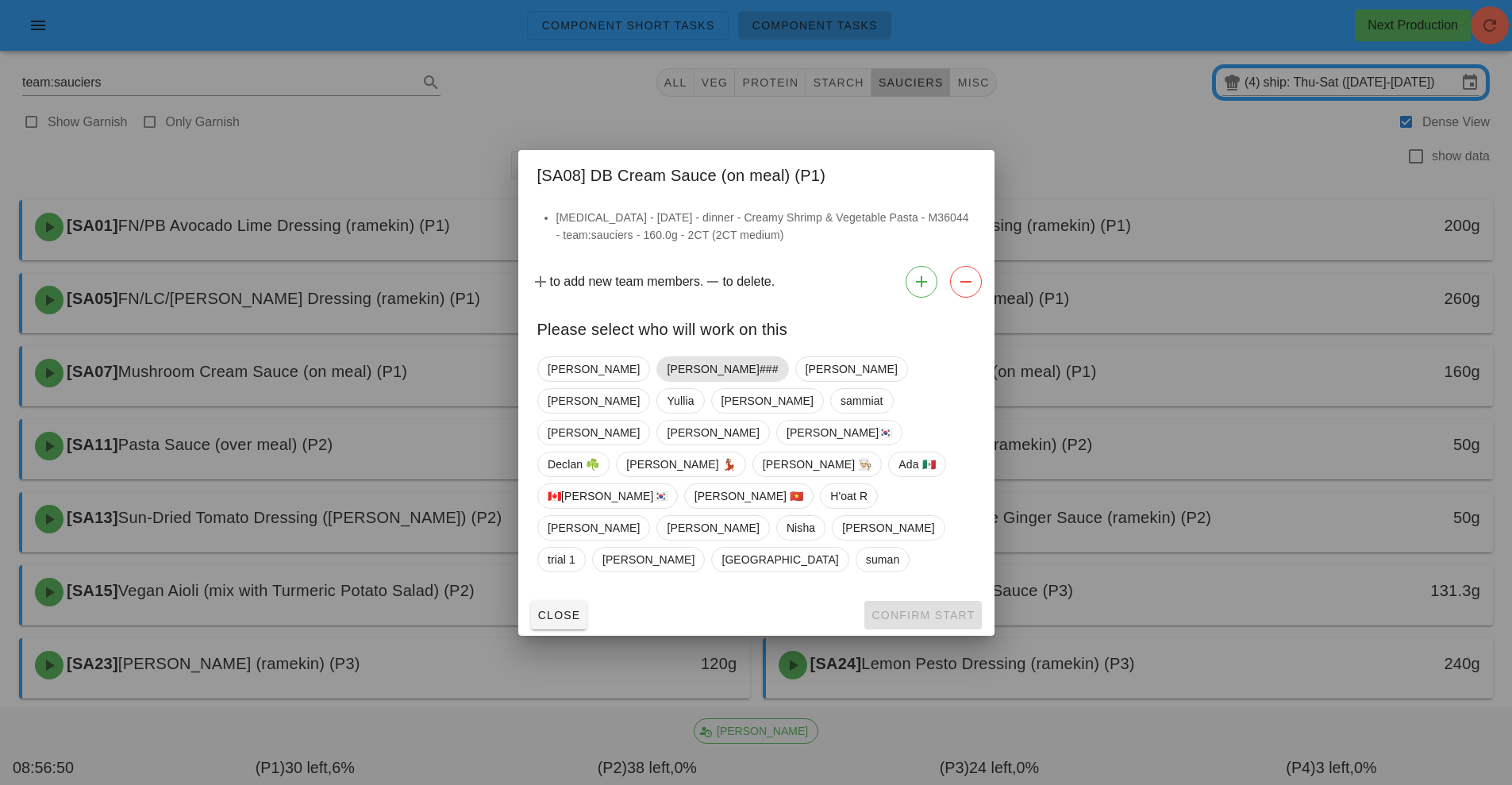
click at [666, 381] on span "[PERSON_NAME]###" at bounding box center [722, 369] width 111 height 24
click at [906, 609] on span "Confirm Start" at bounding box center [922, 615] width 104 height 13
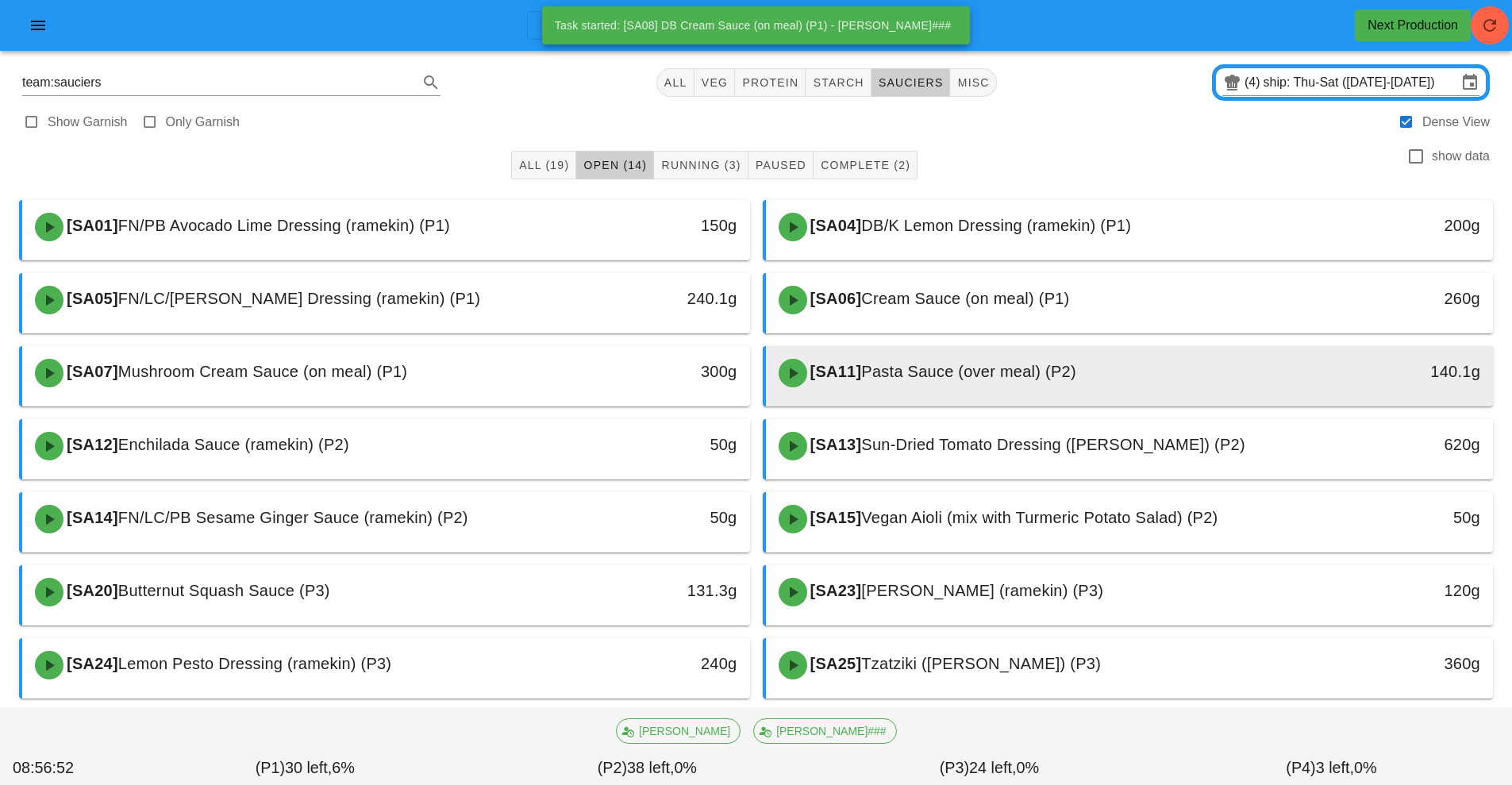
click at [908, 377] on span "Pasta Sauce (over meal) (P2)" at bounding box center [968, 371] width 214 height 18
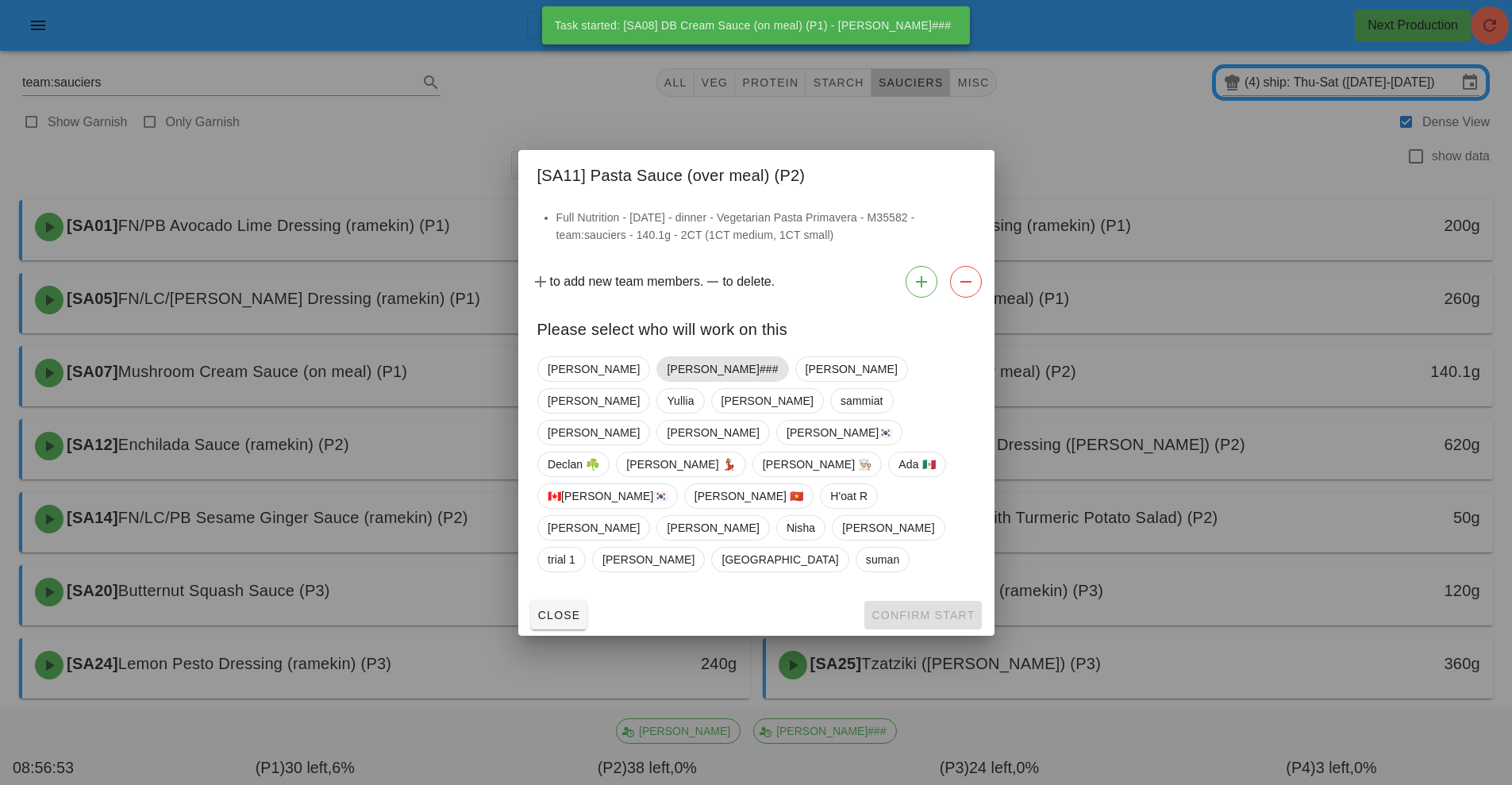
click at [666, 381] on span "[PERSON_NAME]###" at bounding box center [722, 369] width 111 height 24
click at [909, 609] on span "Confirm Start" at bounding box center [922, 615] width 104 height 13
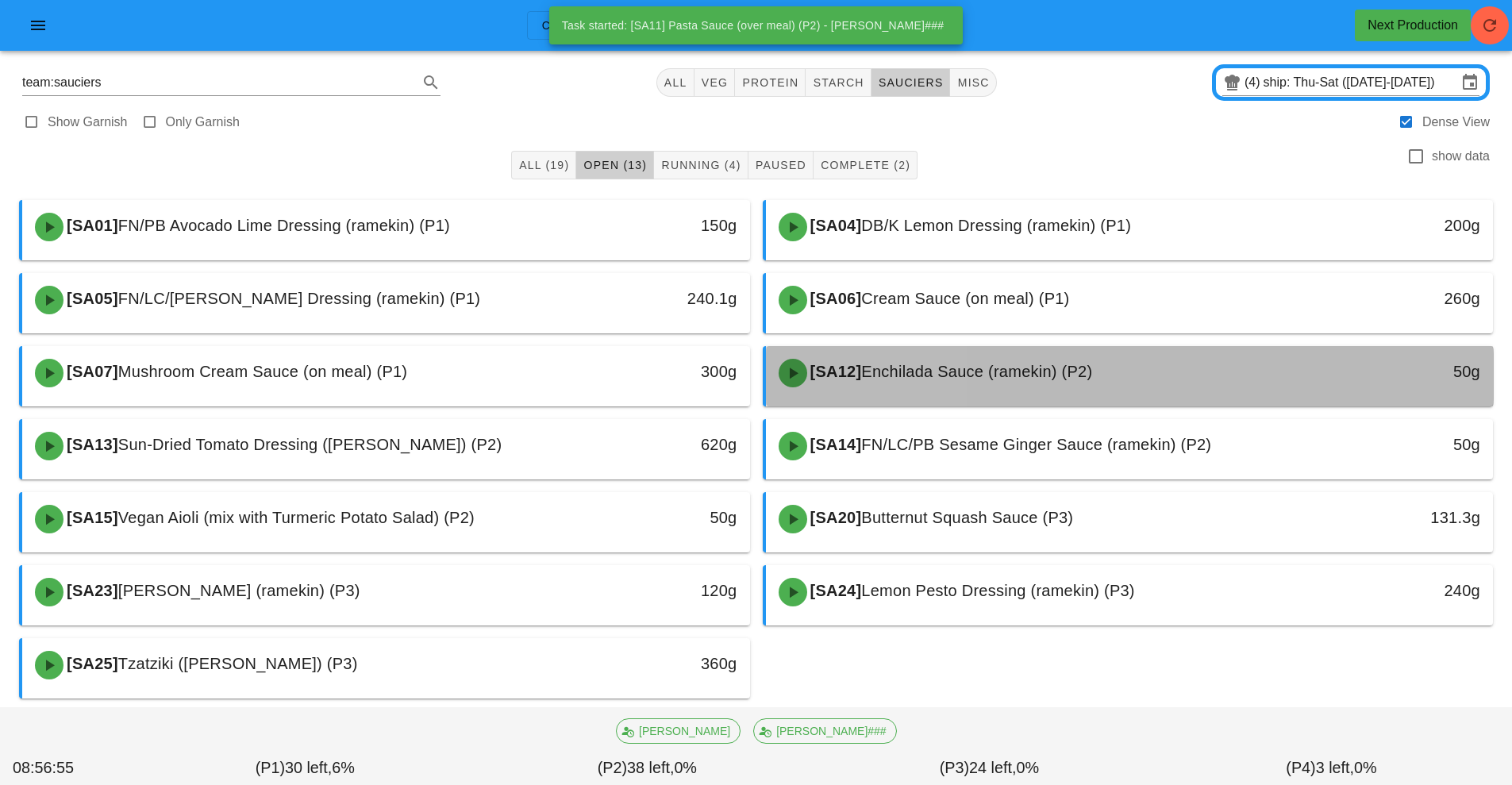
click at [912, 381] on div "[SA12] Enchilada Sauce (ramekin) (P2)" at bounding box center [1039, 373] width 541 height 48
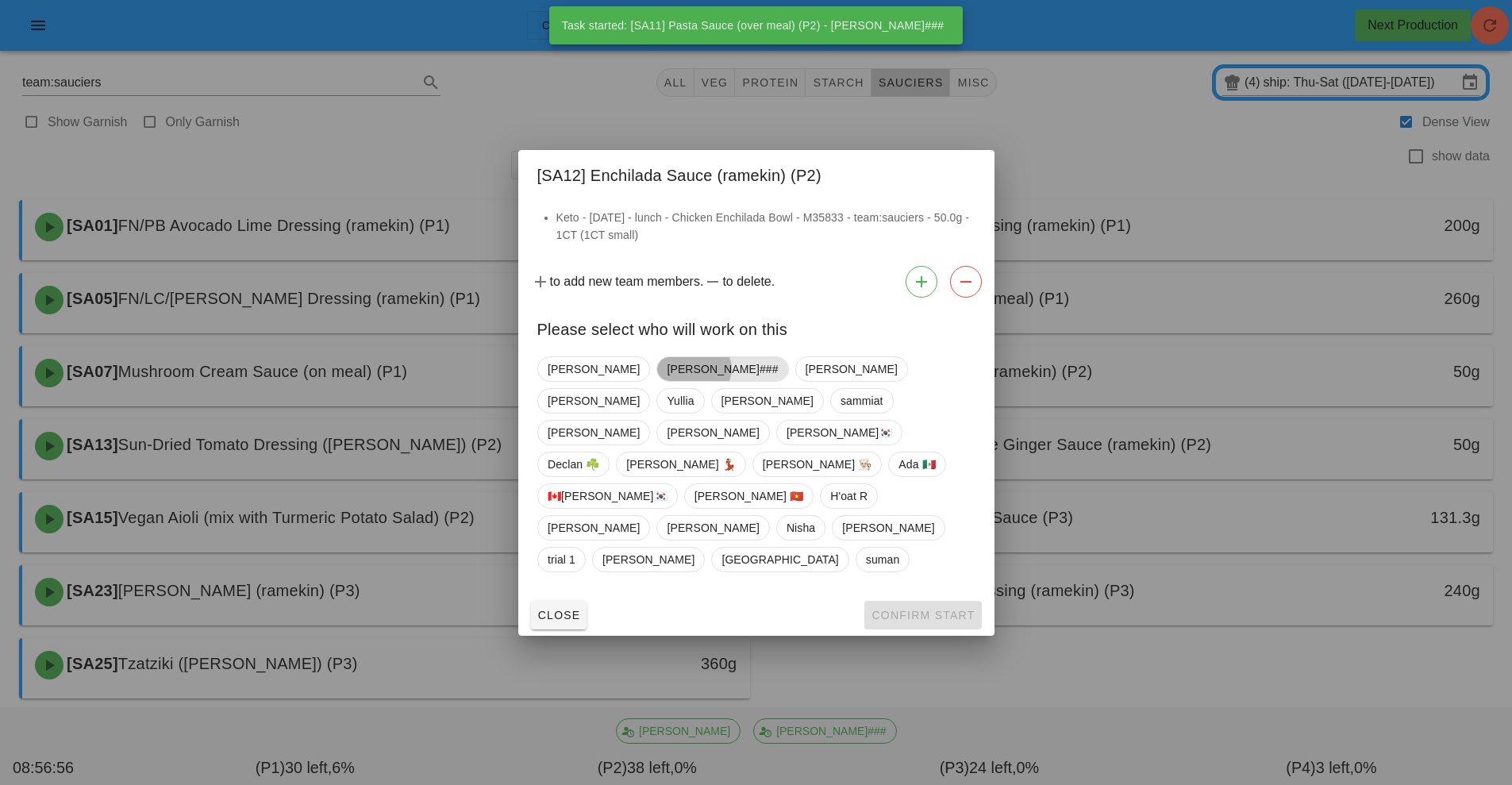
click at [666, 381] on span "[PERSON_NAME]###" at bounding box center [722, 369] width 111 height 24
click at [904, 609] on span "Confirm Start" at bounding box center [922, 615] width 104 height 13
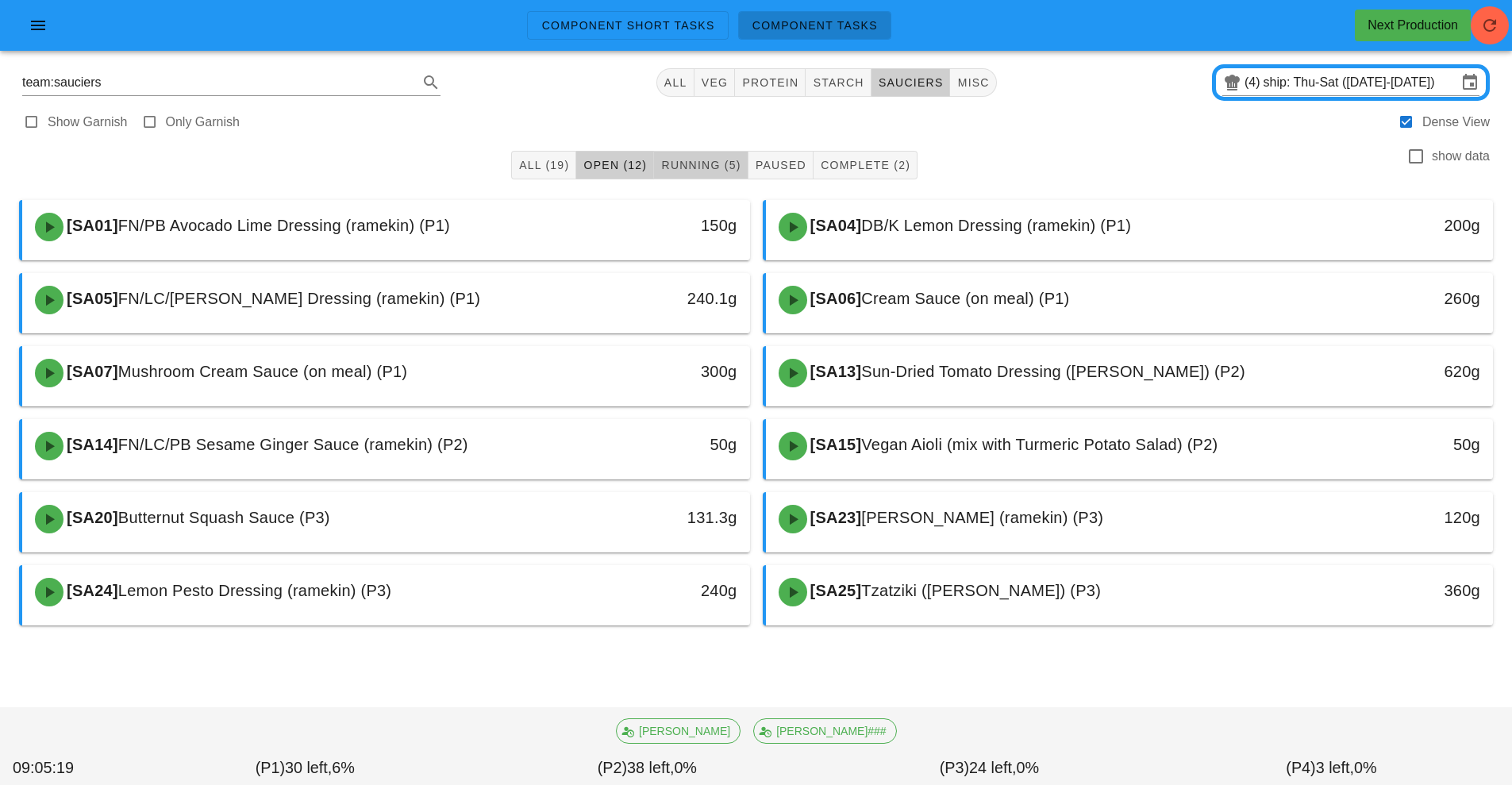
click at [714, 165] on span "Running (5)" at bounding box center [700, 165] width 80 height 13
